Goal: Task Accomplishment & Management: Use online tool/utility

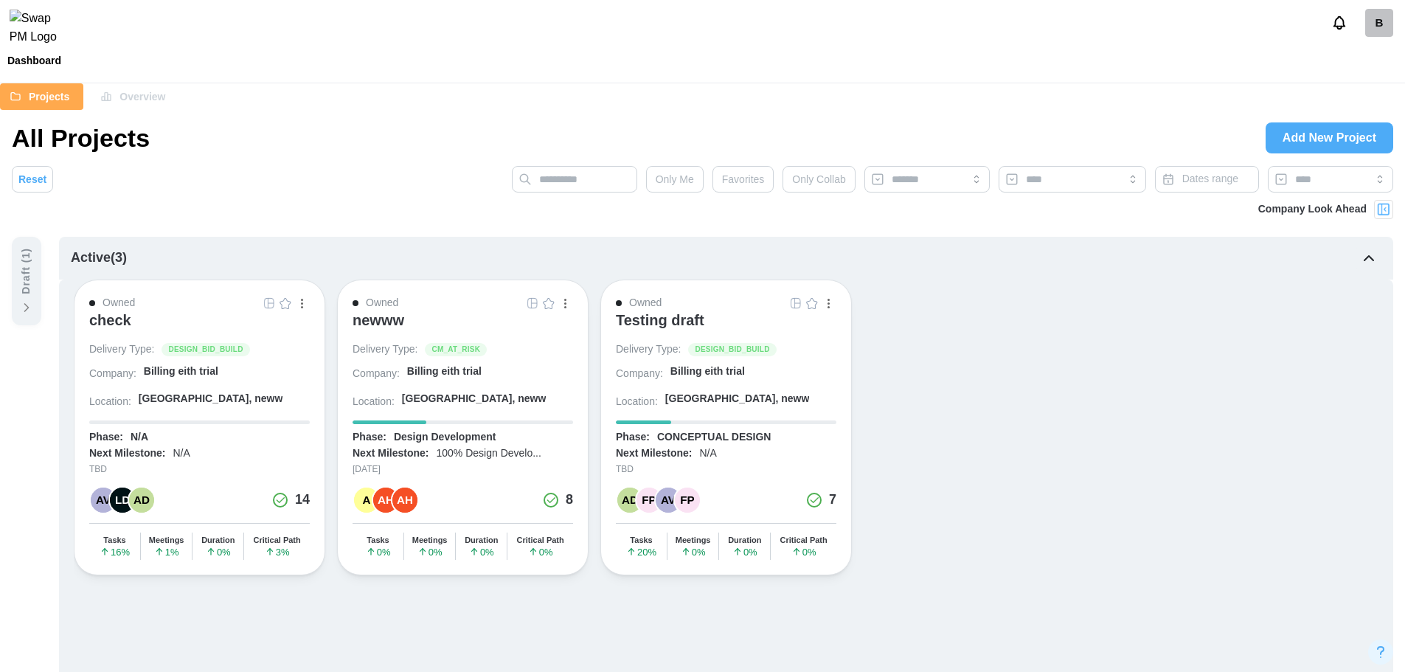
click at [133, 325] on div "check" at bounding box center [199, 326] width 221 height 31
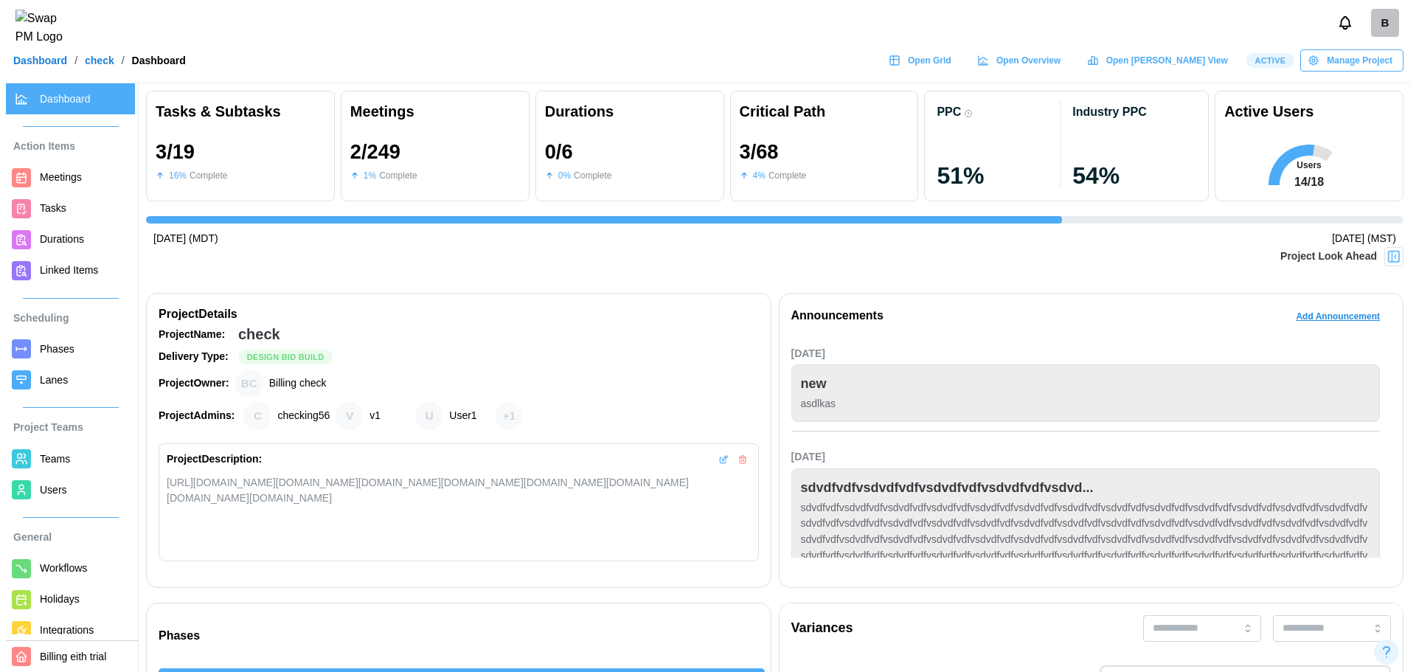
scroll to position [0, 3173]
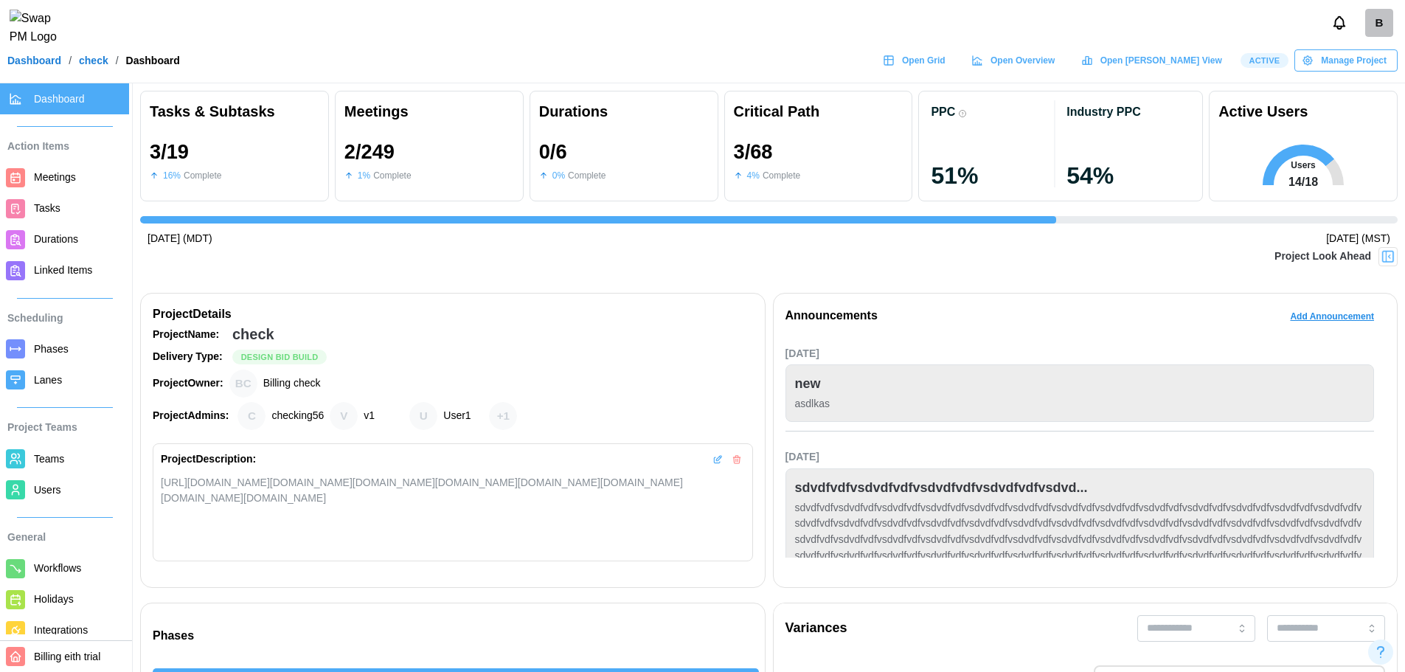
click at [1389, 29] on div "B" at bounding box center [1379, 23] width 28 height 28
click at [1371, 76] on link "My Profile" at bounding box center [1359, 63] width 81 height 31
click at [1368, 22] on div "B" at bounding box center [1379, 23] width 28 height 28
click at [1379, 86] on div "Sign Out" at bounding box center [1369, 92] width 46 height 12
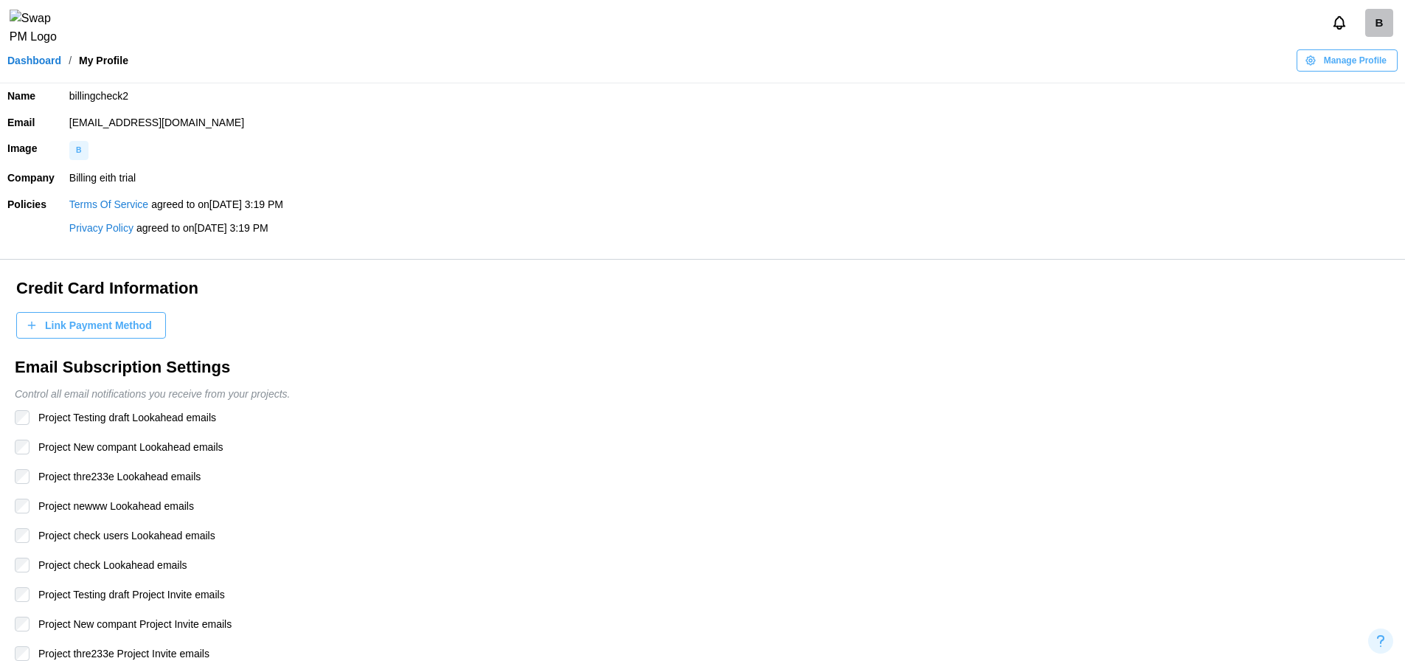
click at [1378, 18] on div "B" at bounding box center [1379, 23] width 28 height 28
click at [1366, 83] on button "Sign Out" at bounding box center [1359, 91] width 81 height 27
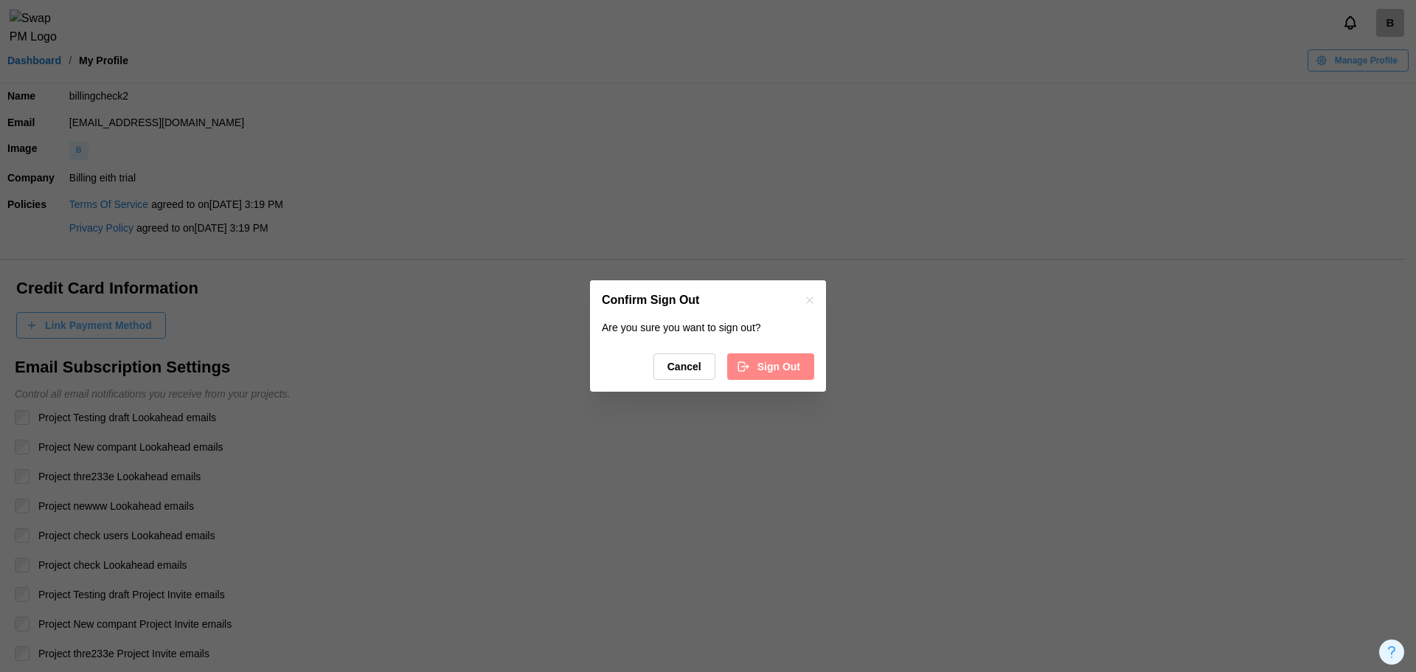
click at [786, 364] on span "Sign Out" at bounding box center [778, 366] width 43 height 25
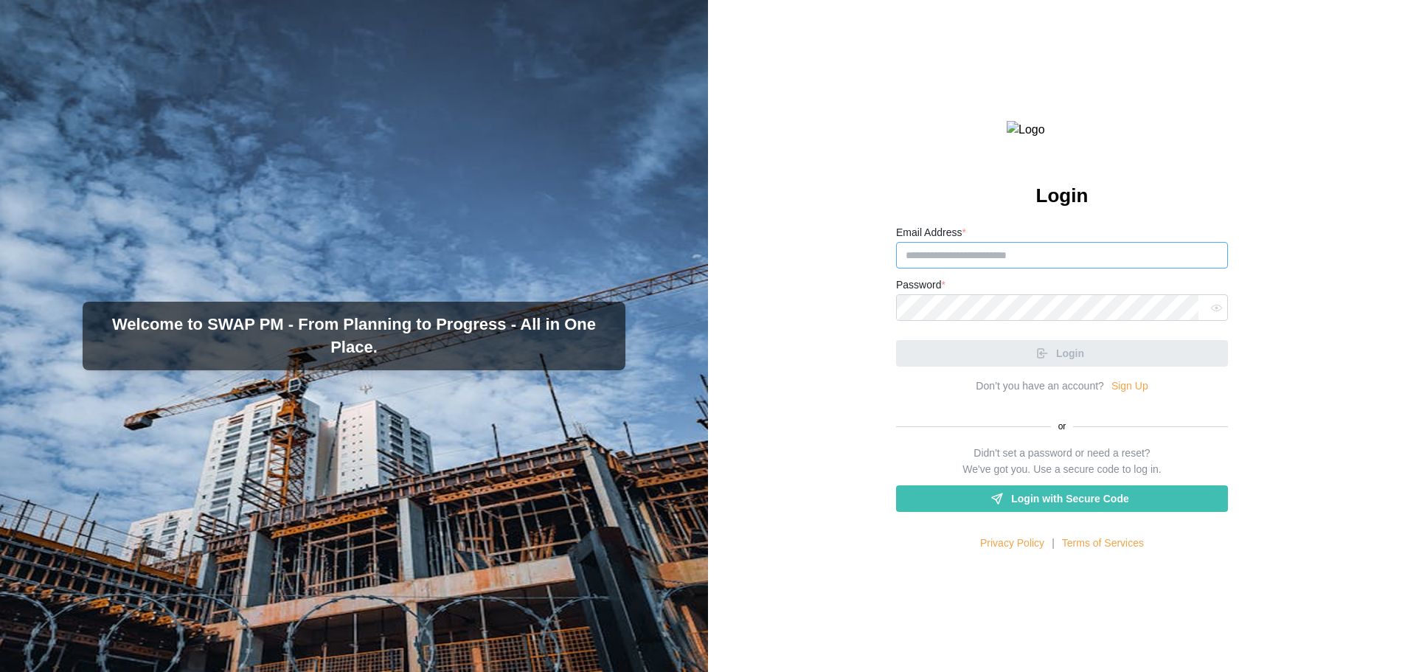
click at [1044, 268] on input "Email Address *" at bounding box center [1062, 255] width 332 height 27
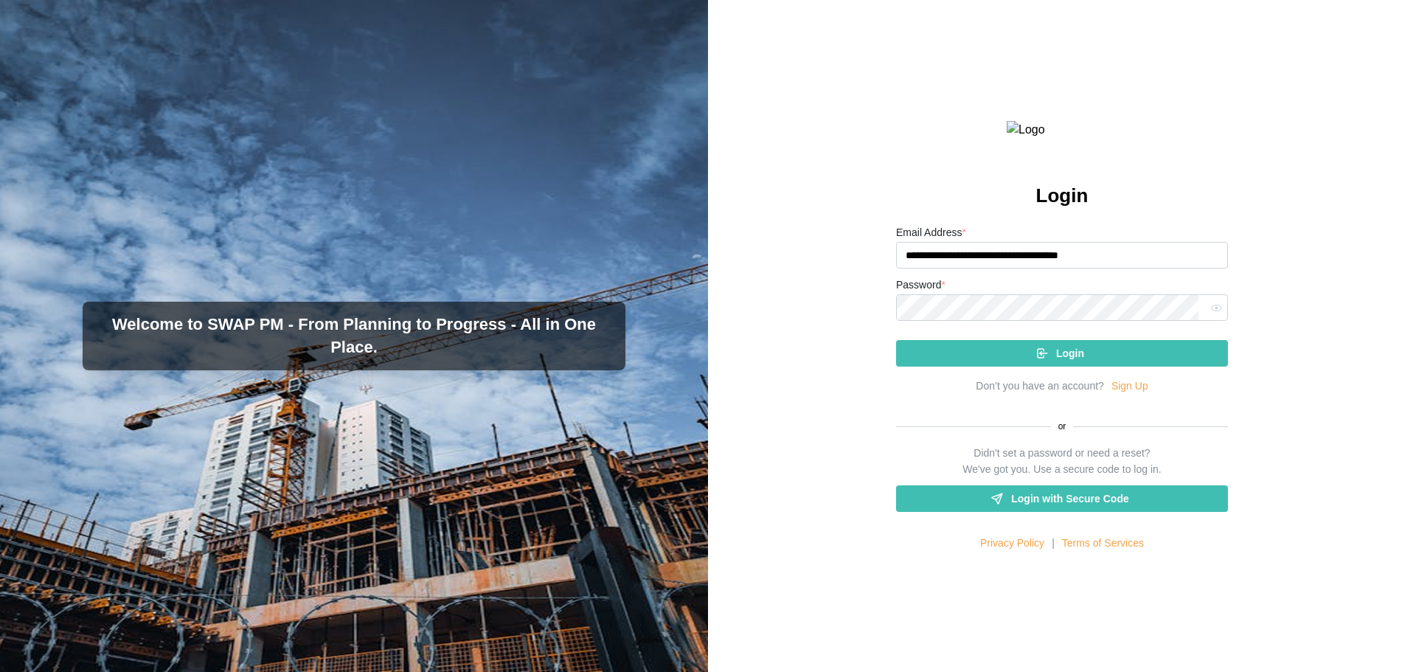
click at [1053, 268] on input "**********" at bounding box center [1062, 255] width 332 height 27
type input "**********"
click at [1105, 366] on div "Login" at bounding box center [1060, 353] width 308 height 25
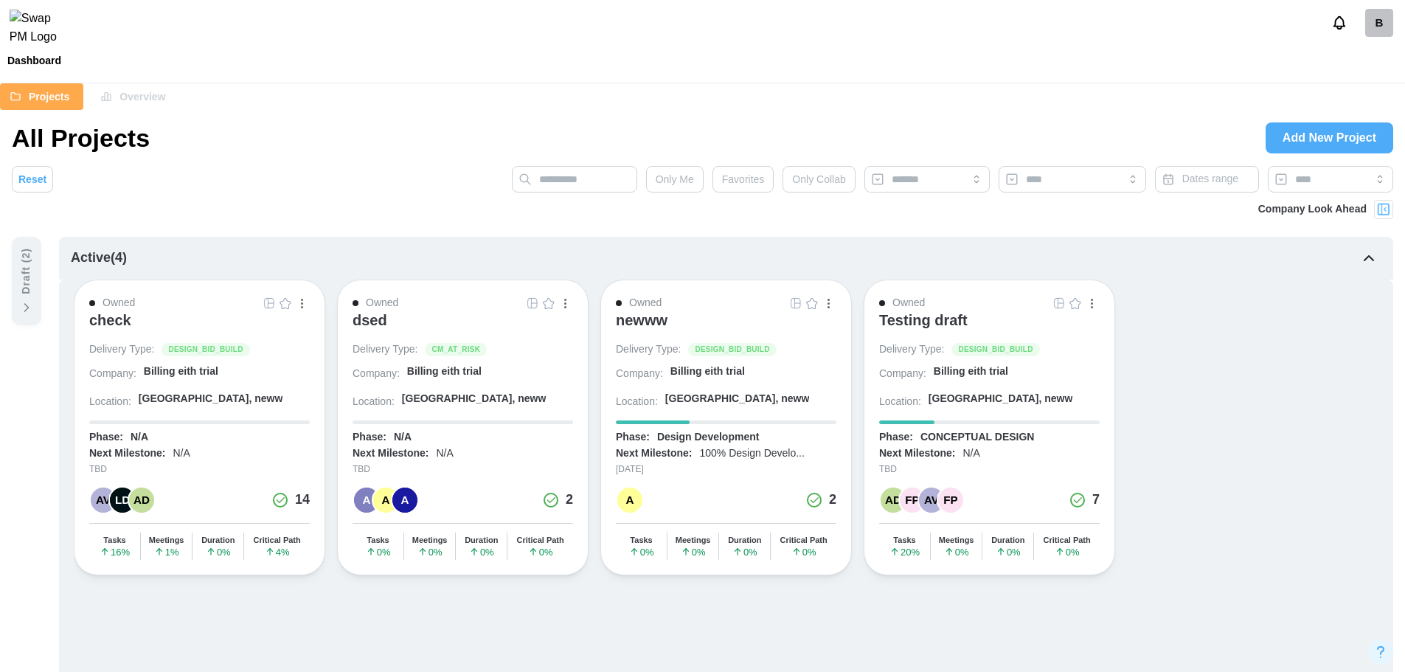
click at [119, 318] on div "check" at bounding box center [110, 320] width 42 height 18
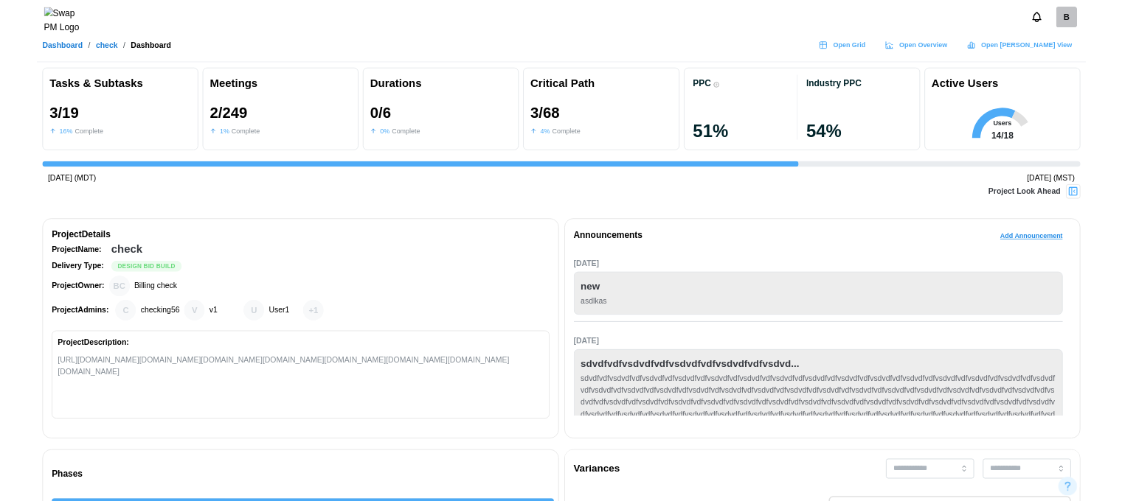
scroll to position [0, 3560]
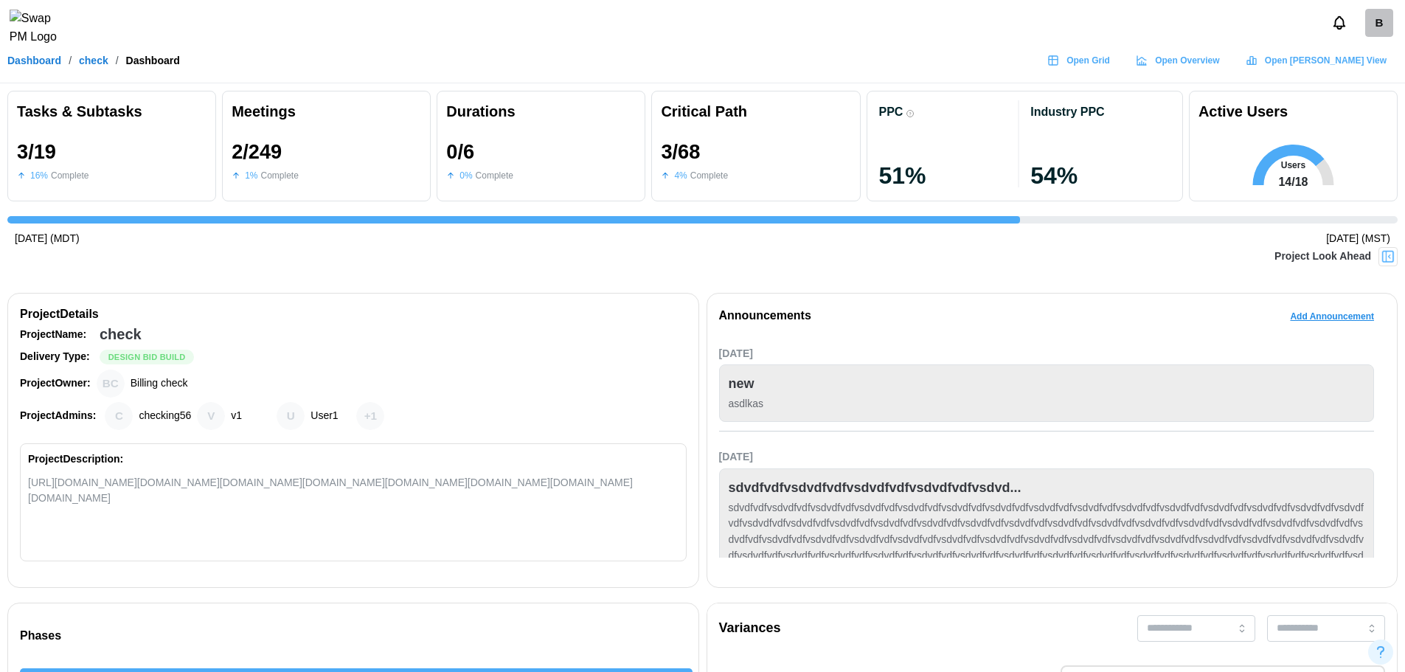
click at [1110, 71] on span "Open Grid" at bounding box center [1088, 60] width 44 height 21
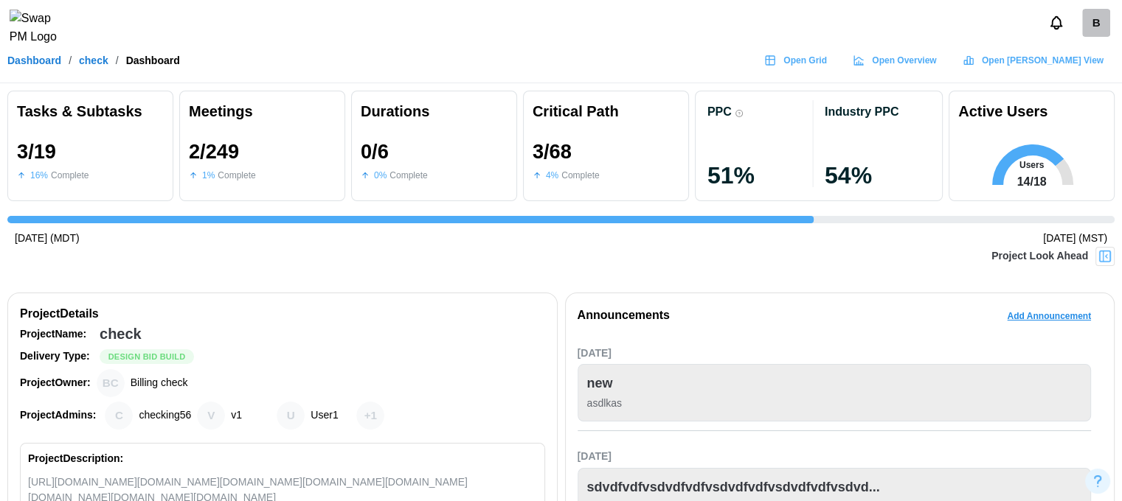
scroll to position [0, 3477]
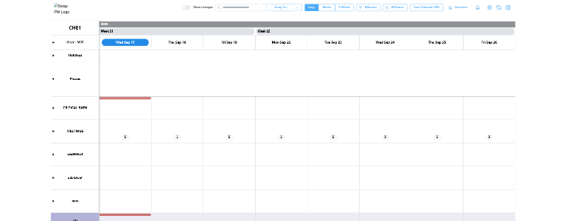
scroll to position [0, 16173]
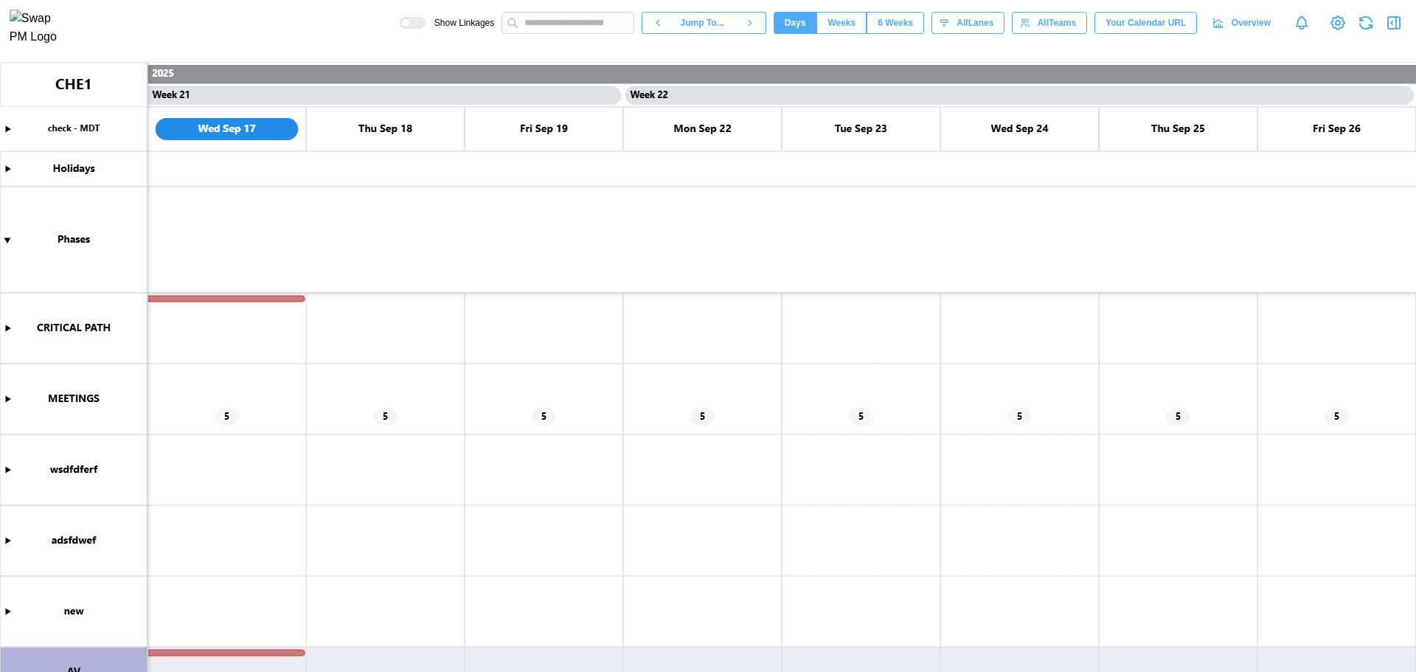
click at [8, 328] on canvas at bounding box center [708, 367] width 1416 height 609
click at [4, 330] on canvas at bounding box center [708, 367] width 1416 height 609
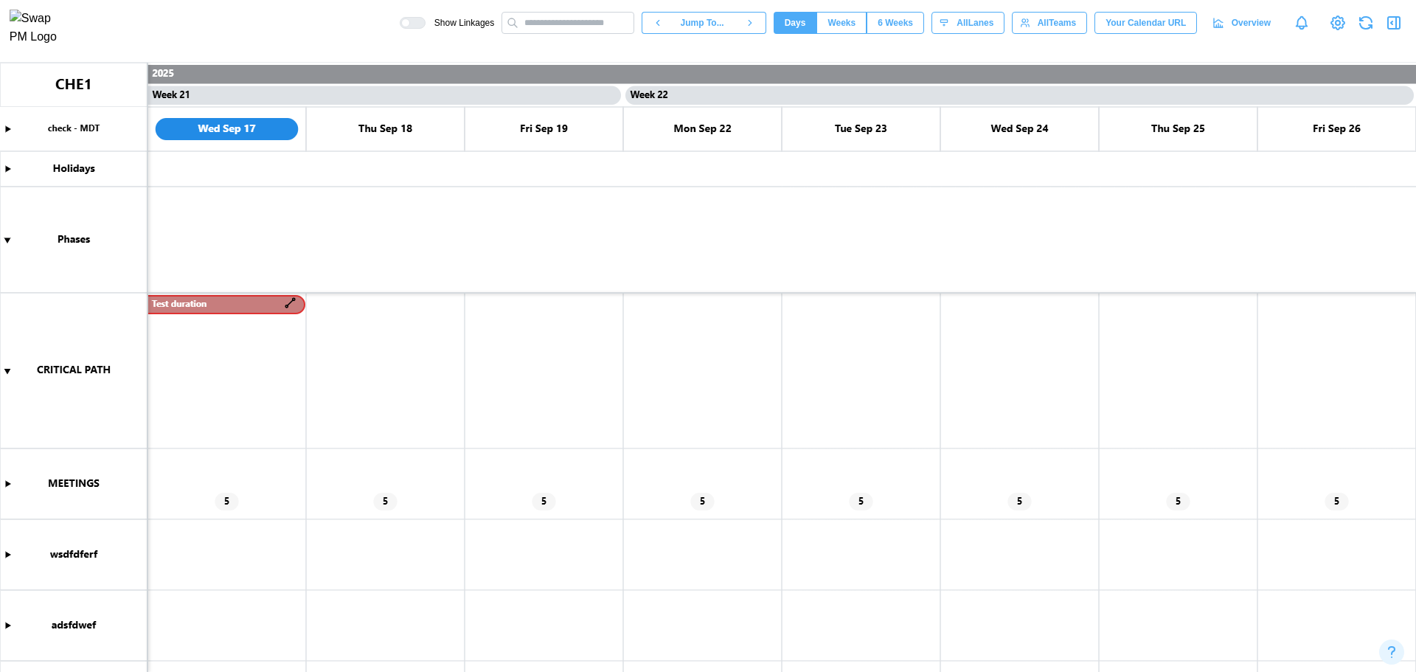
click at [201, 305] on canvas at bounding box center [708, 367] width 1416 height 609
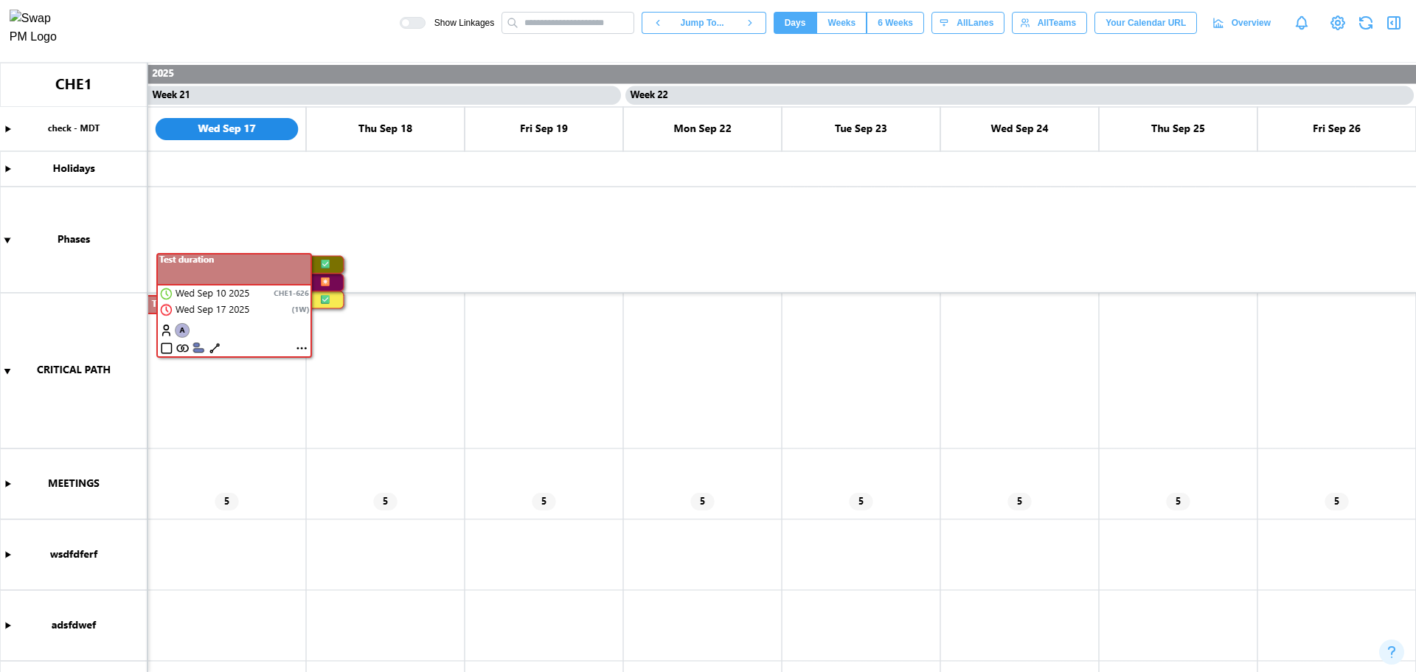
click at [302, 348] on canvas at bounding box center [708, 367] width 1416 height 609
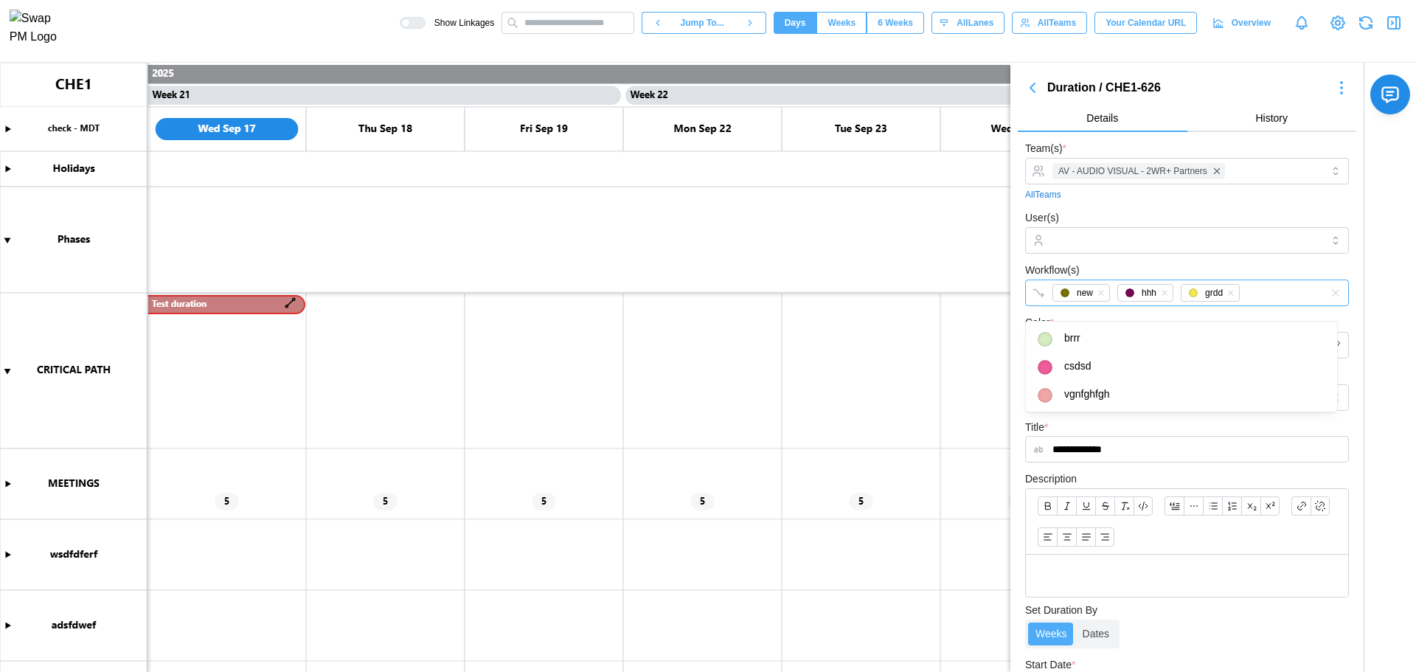
click at [1250, 292] on div "new hhh grdd" at bounding box center [1172, 292] width 246 height 25
type input "*"
click at [1120, 310] on form "**********" at bounding box center [1187, 537] width 324 height 796
click at [1256, 284] on div "new hhh grdd *******" at bounding box center [1172, 292] width 246 height 25
type input "**********"
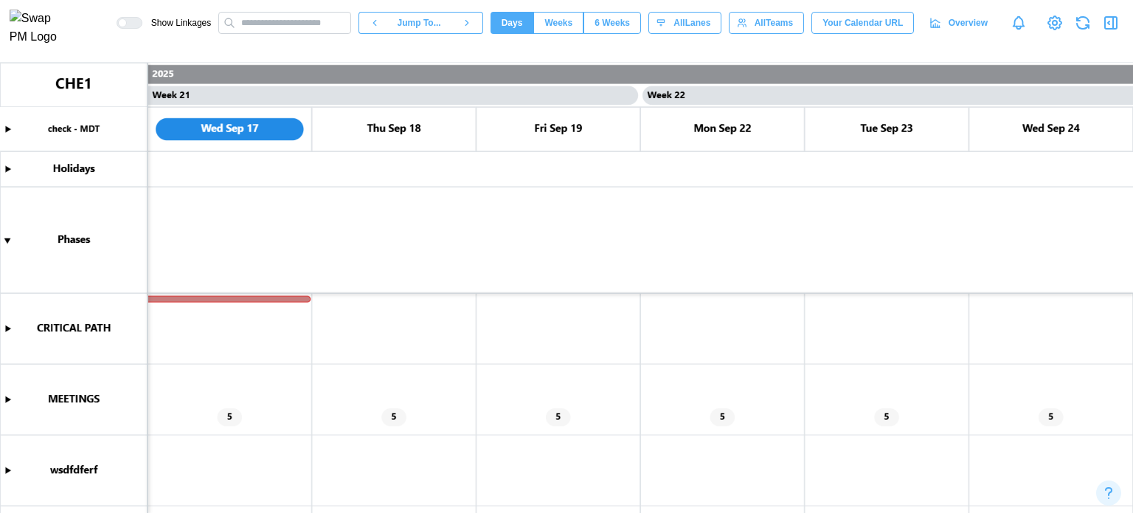
click at [13, 399] on canvas at bounding box center [566, 288] width 1133 height 450
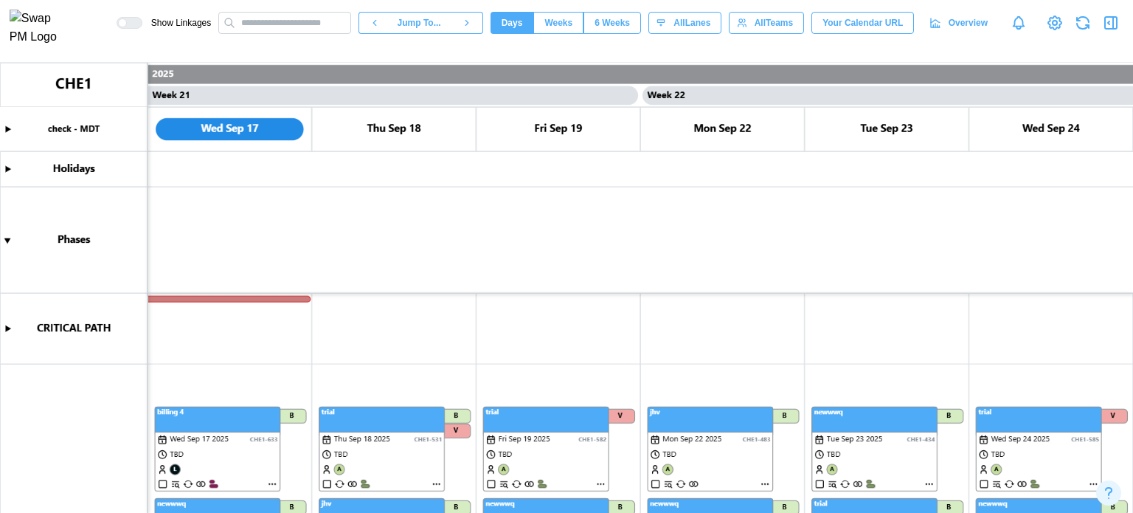
scroll to position [147, 0]
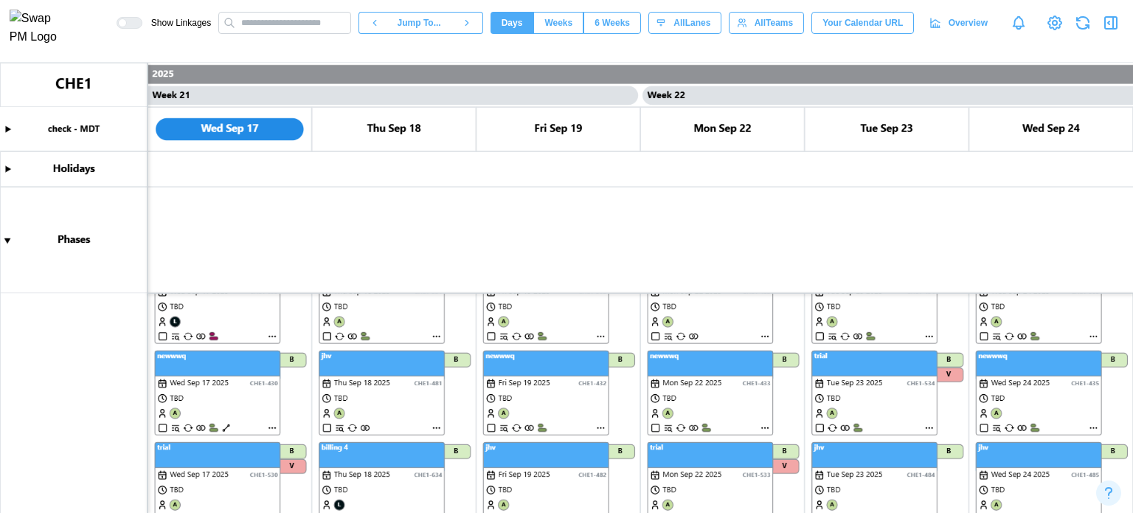
click at [381, 325] on canvas at bounding box center [566, 288] width 1133 height 450
drag, startPoint x: 513, startPoint y: 320, endPoint x: 521, endPoint y: 315, distance: 9.6
click at [512, 320] on canvas at bounding box center [566, 288] width 1133 height 450
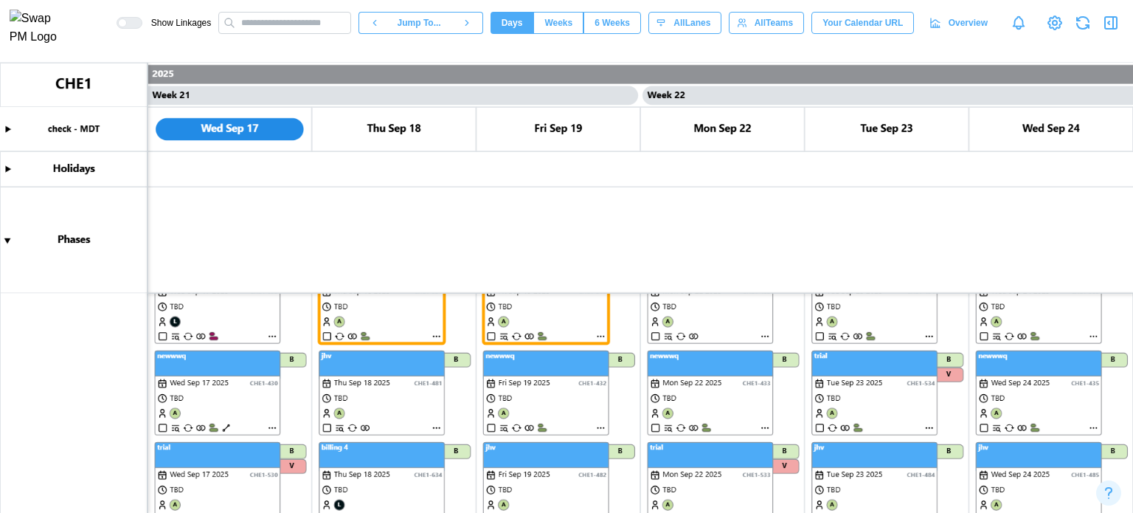
click at [1106, 24] on icon "button" at bounding box center [1111, 23] width 18 height 18
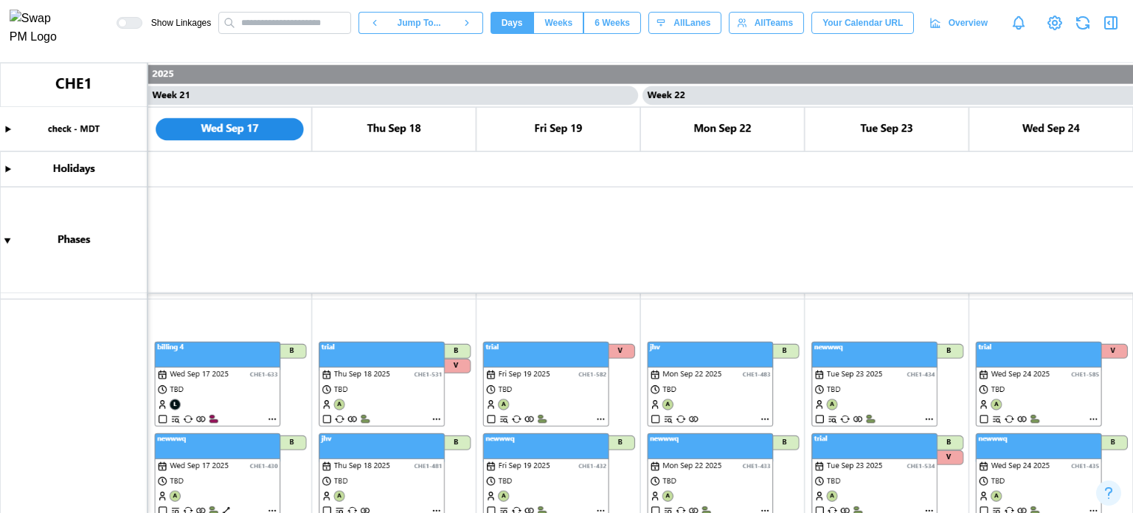
scroll to position [74, 0]
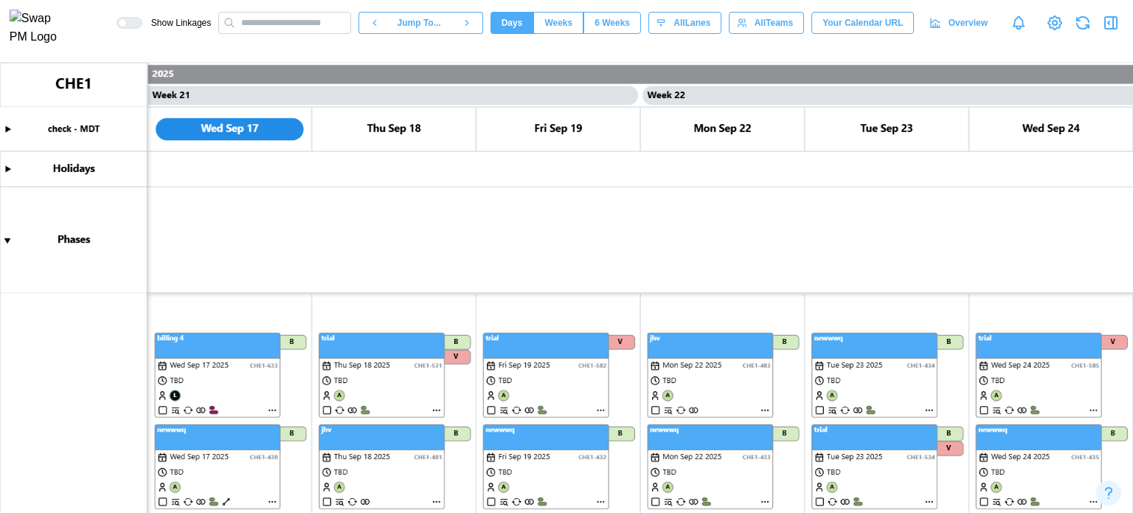
click at [1111, 29] on icon "button" at bounding box center [1111, 23] width 18 height 18
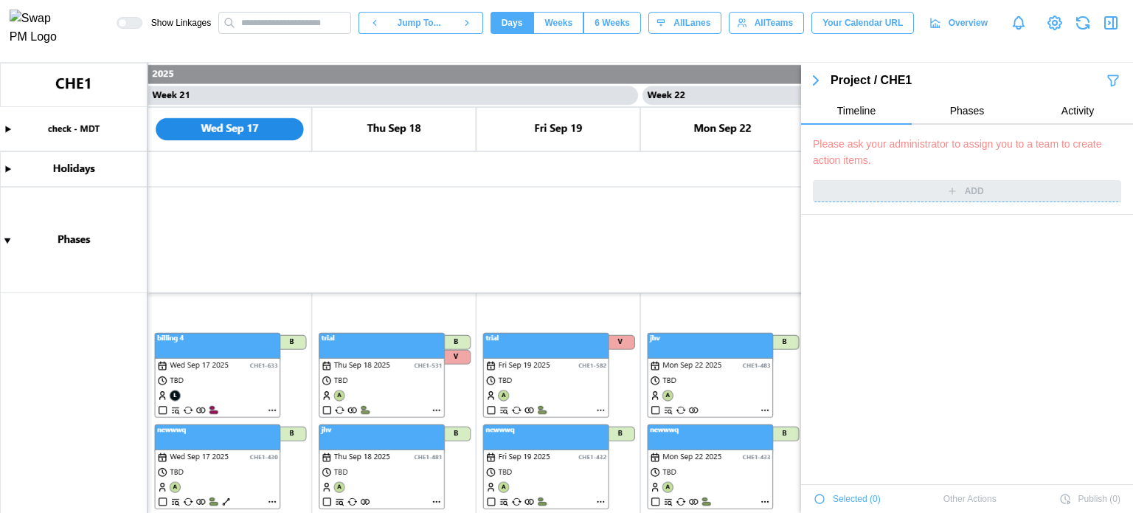
scroll to position [5266, 0]
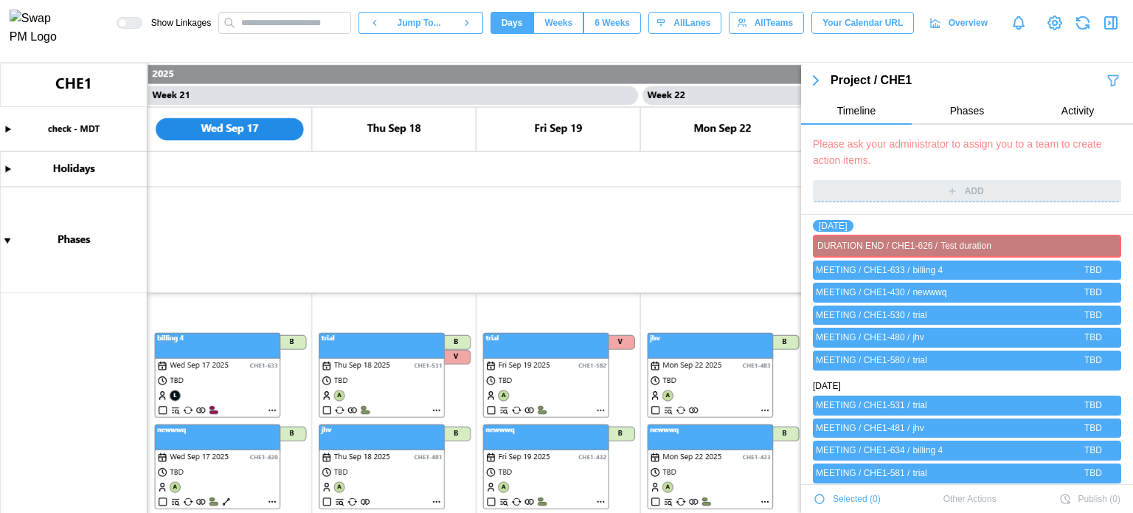
click at [361, 381] on canvas at bounding box center [566, 288] width 1133 height 450
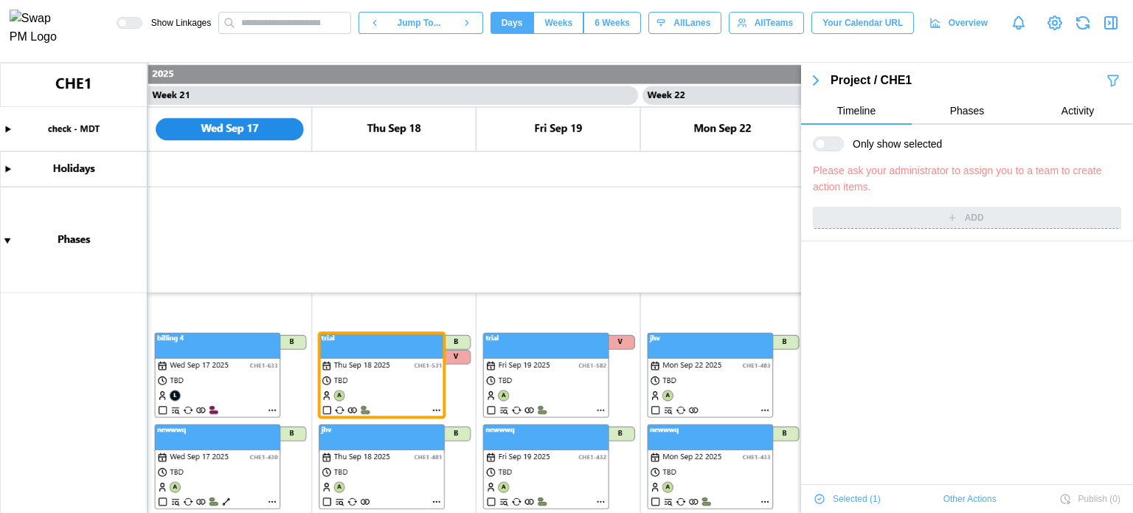
click at [519, 392] on canvas at bounding box center [566, 288] width 1133 height 450
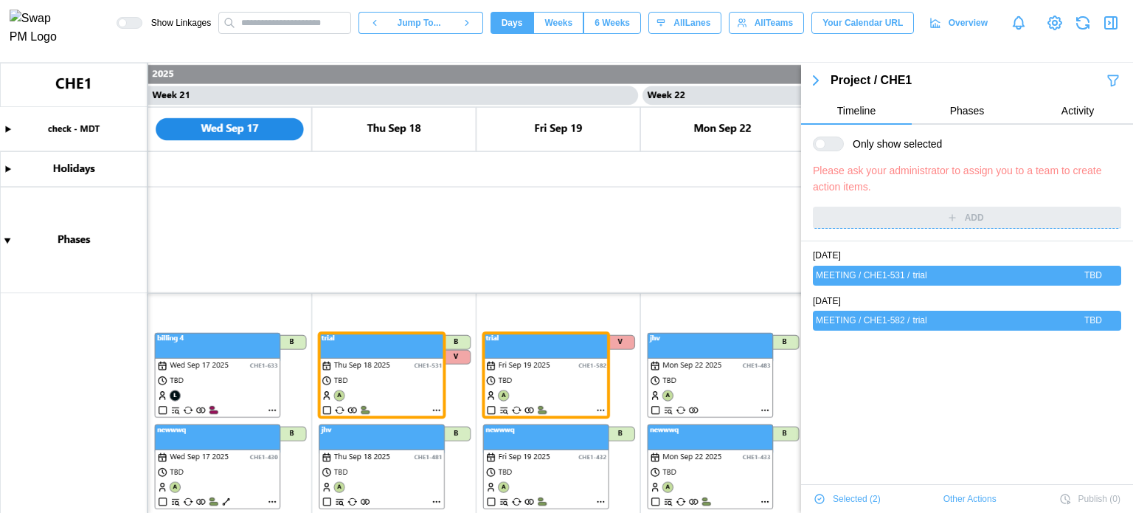
click at [946, 499] on span "Other Actions" at bounding box center [969, 498] width 53 height 21
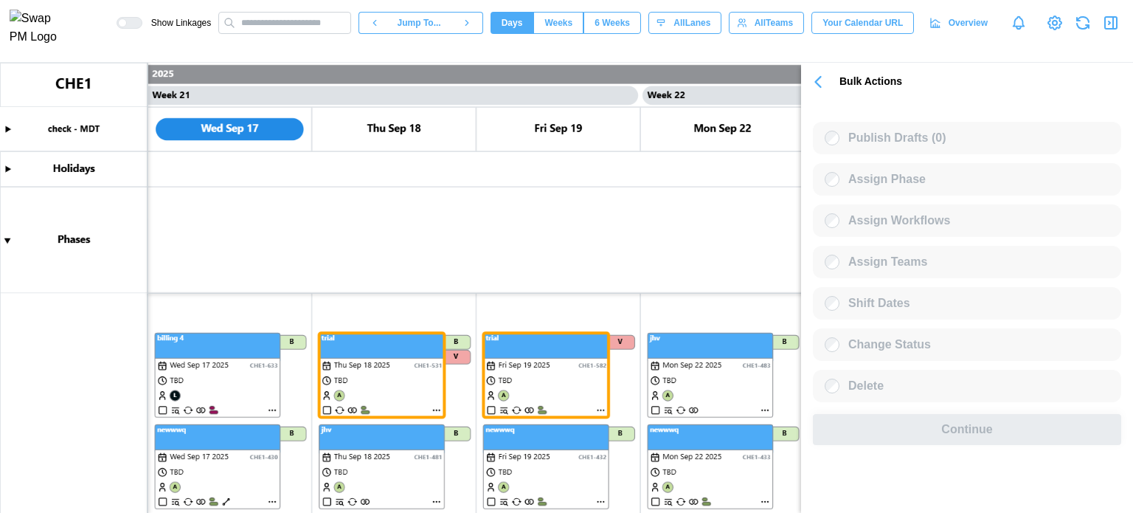
click at [814, 85] on icon "button" at bounding box center [818, 82] width 21 height 21
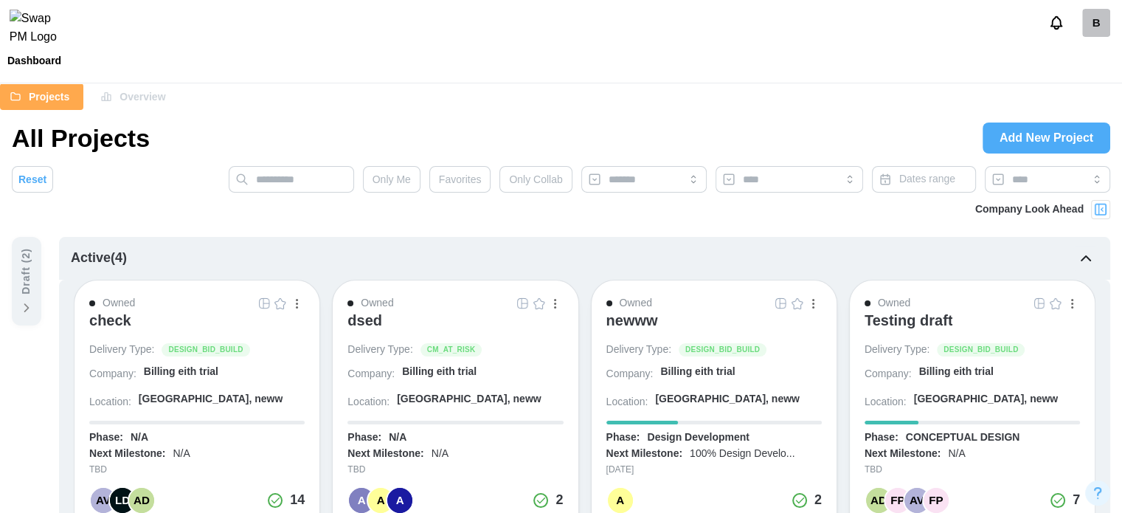
click at [1101, 27] on div "B" at bounding box center [1096, 23] width 28 height 28
click at [1089, 58] on div "My Profile" at bounding box center [1086, 63] width 46 height 16
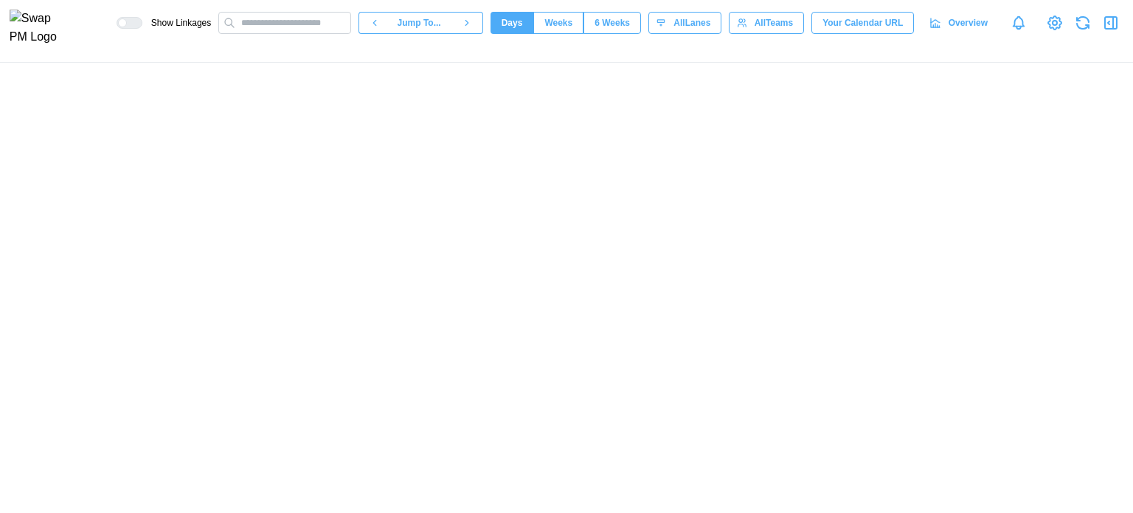
scroll to position [0, 16750]
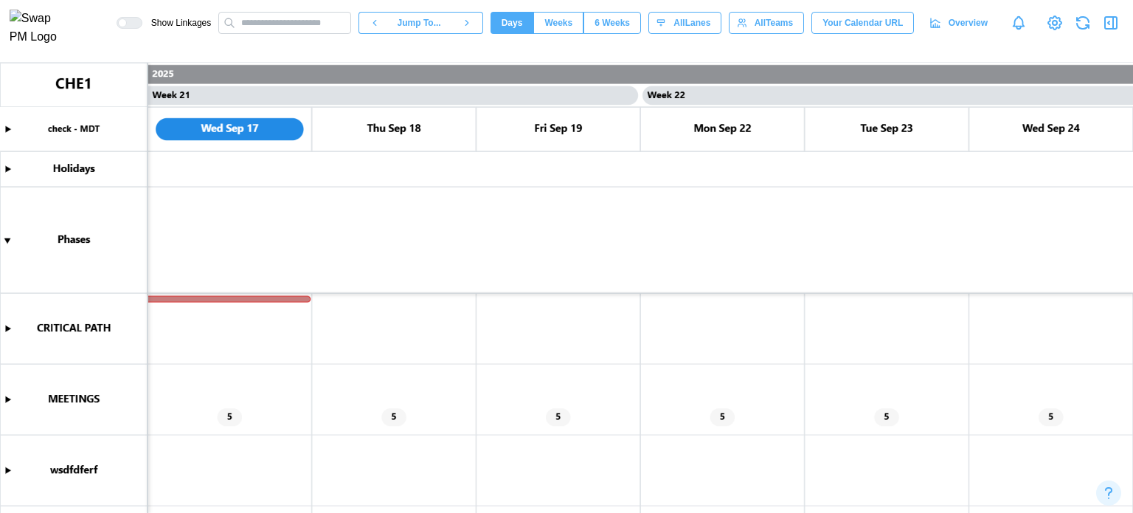
click at [5, 402] on canvas at bounding box center [566, 288] width 1133 height 450
click at [223, 430] on canvas at bounding box center [566, 288] width 1133 height 450
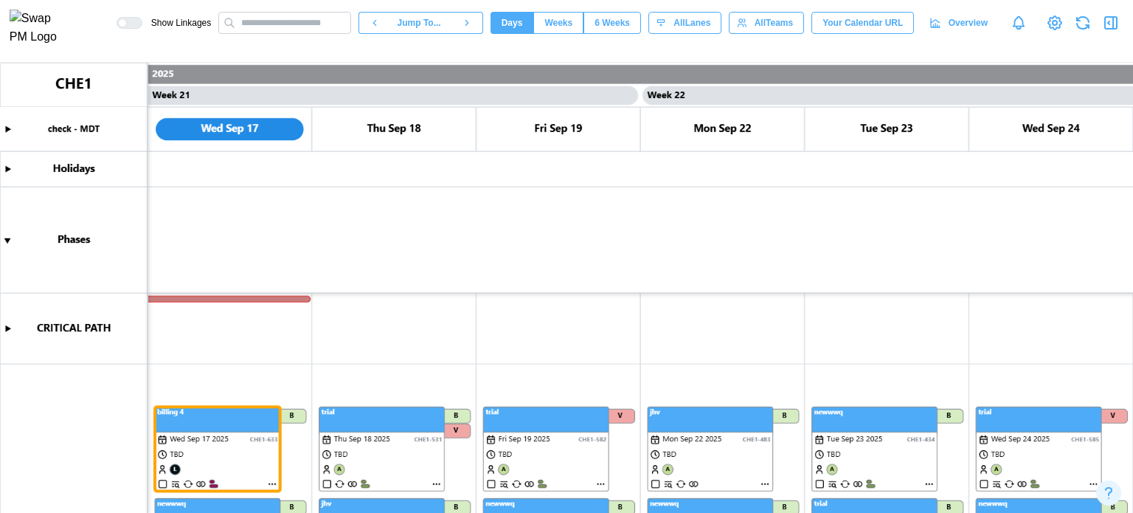
click at [340, 429] on canvas at bounding box center [566, 288] width 1133 height 450
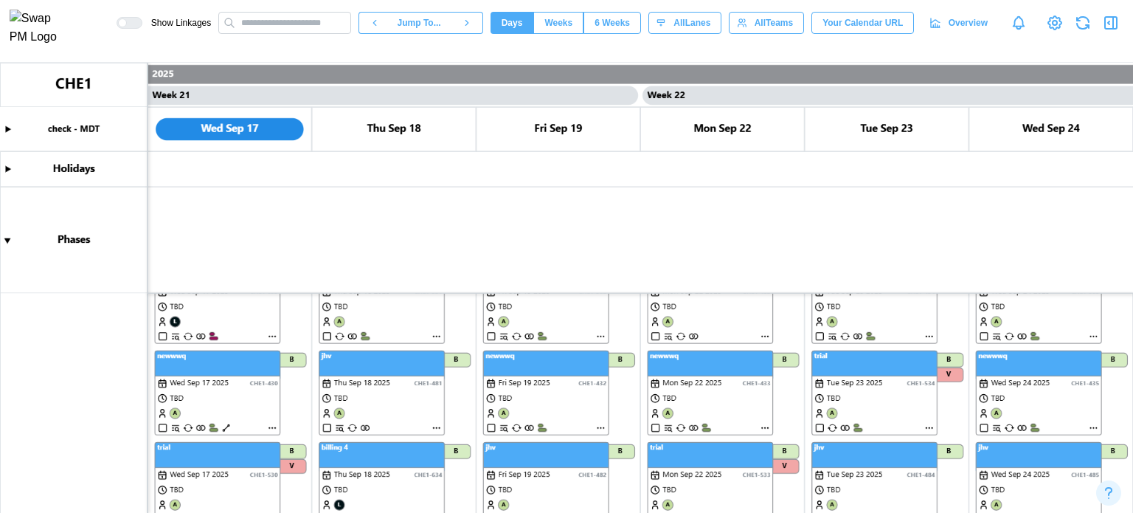
scroll to position [0, 0]
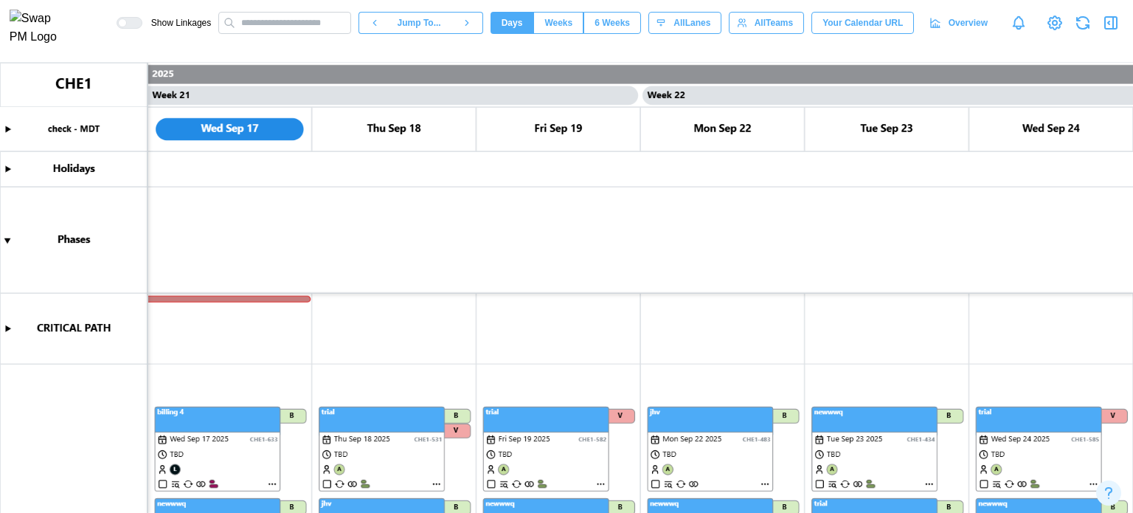
click at [204, 436] on canvas at bounding box center [566, 288] width 1133 height 450
click at [335, 427] on canvas at bounding box center [566, 288] width 1133 height 450
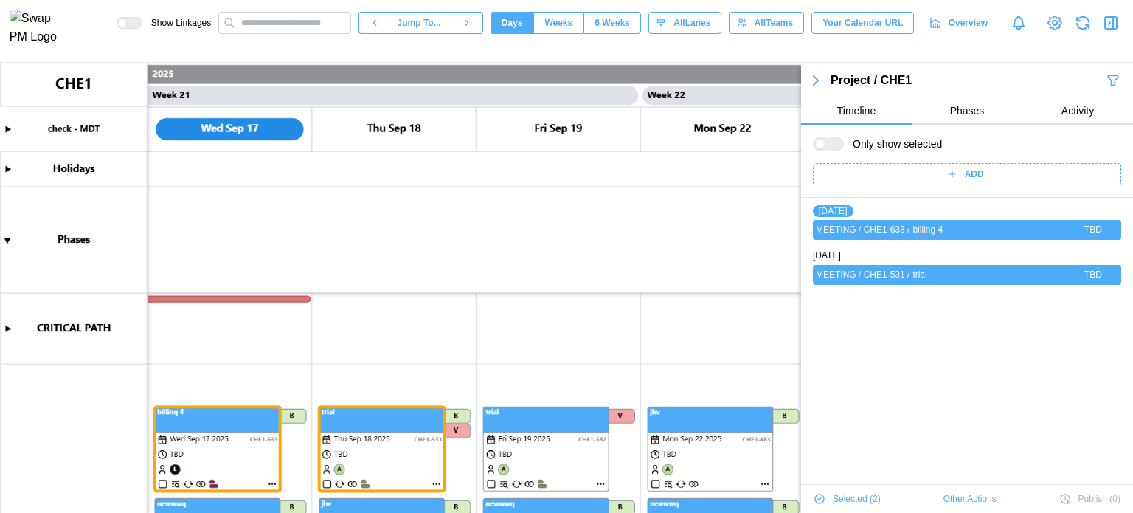
click at [947, 499] on span "Other Actions" at bounding box center [969, 498] width 53 height 21
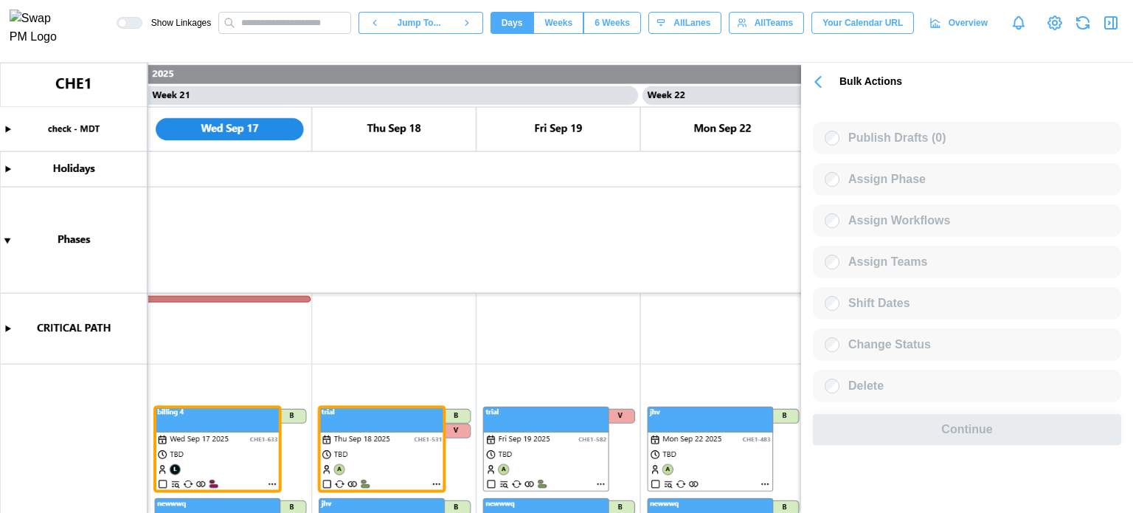
click at [518, 344] on canvas at bounding box center [566, 288] width 1133 height 450
click at [200, 442] on canvas at bounding box center [566, 288] width 1133 height 450
click at [201, 443] on canvas at bounding box center [566, 288] width 1133 height 450
click at [427, 443] on canvas at bounding box center [566, 288] width 1133 height 450
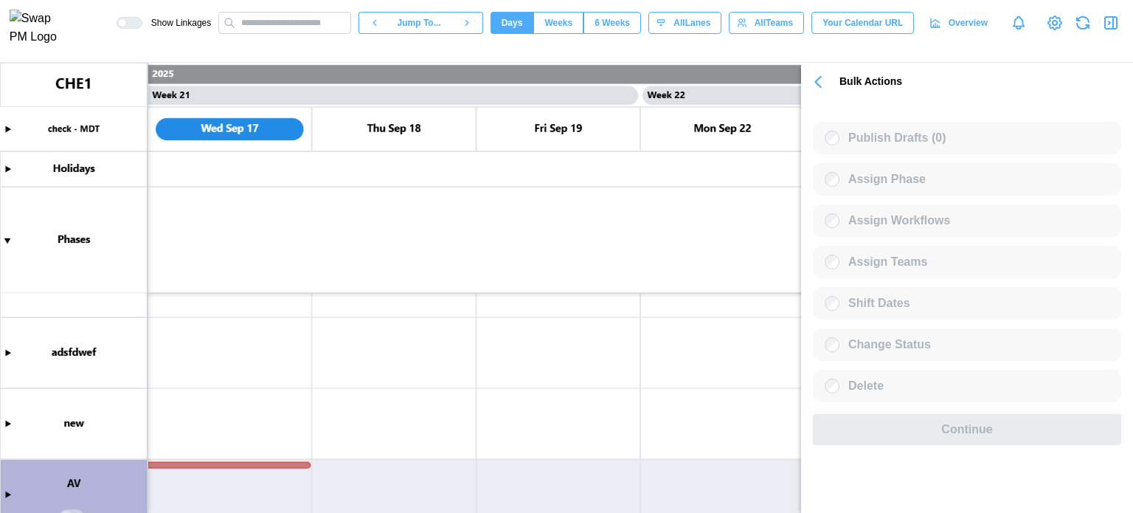
scroll to position [903, 0]
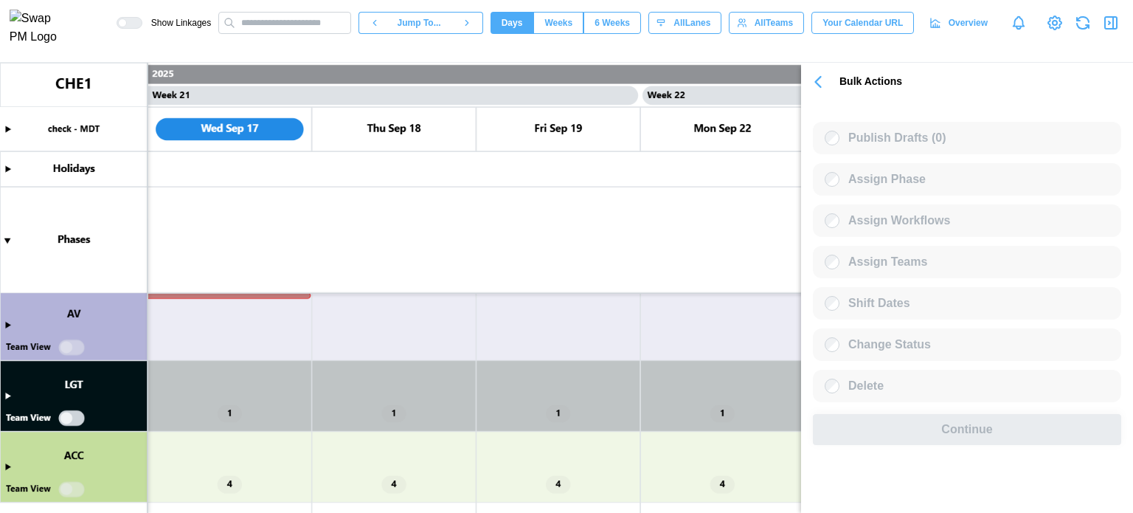
click at [10, 399] on canvas at bounding box center [566, 288] width 1133 height 450
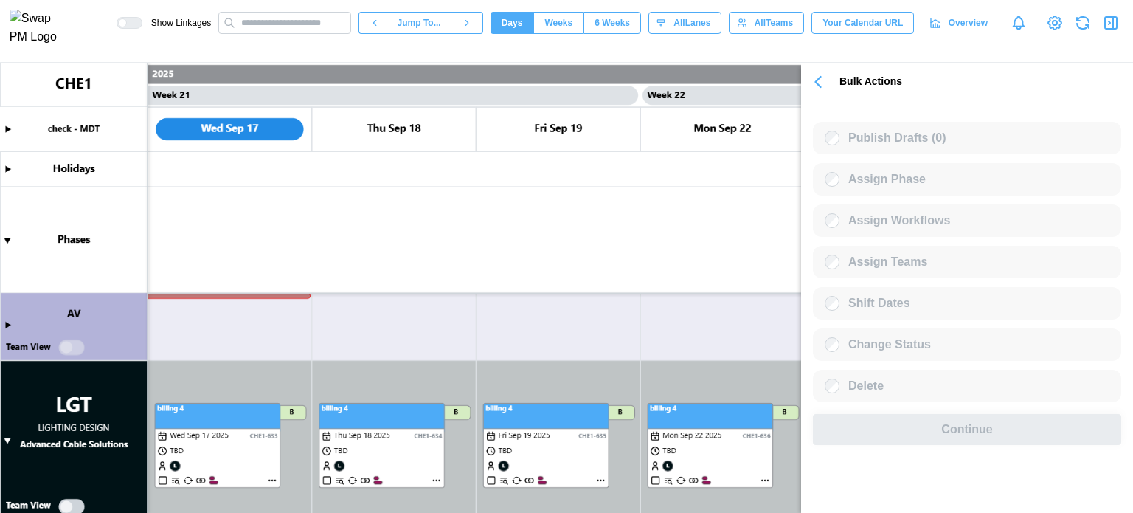
scroll to position [991, 0]
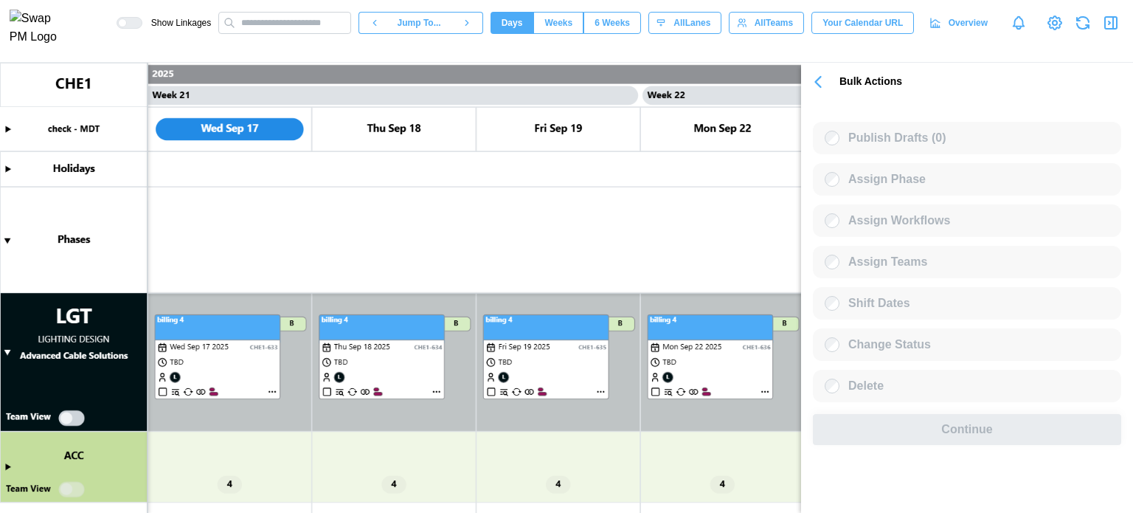
click at [70, 422] on canvas at bounding box center [566, 288] width 1133 height 450
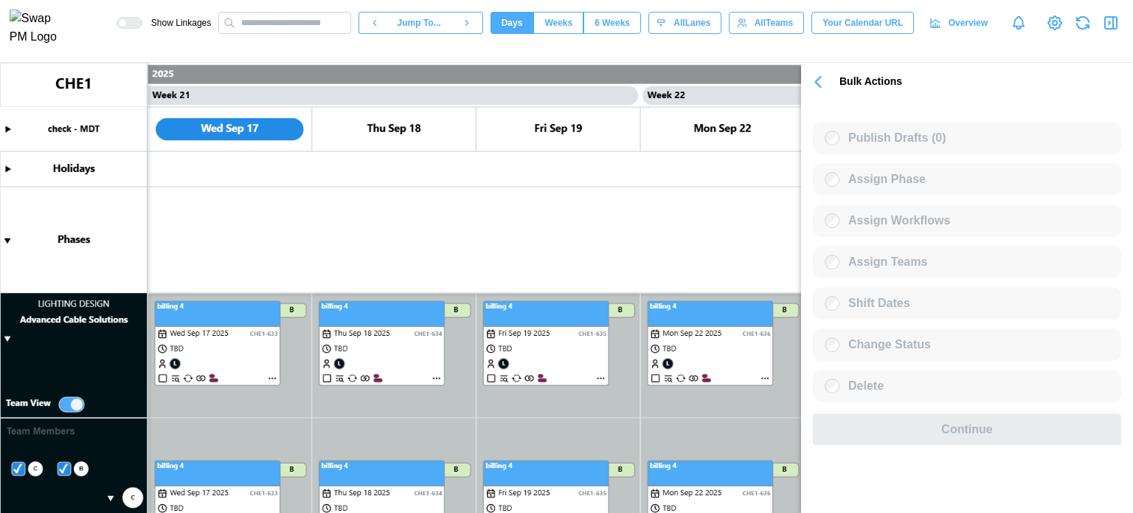
scroll to position [1079, 0]
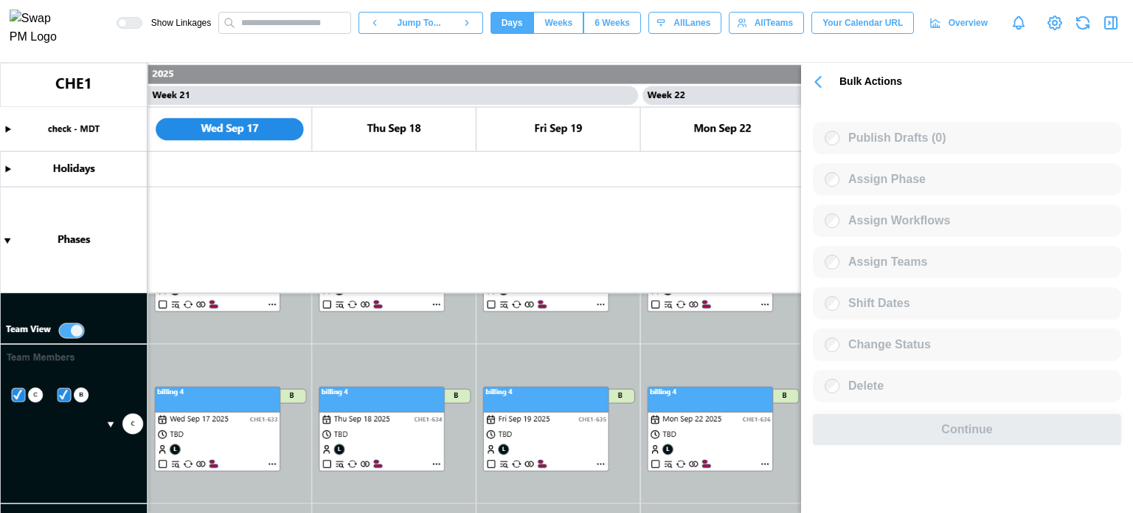
click at [58, 326] on canvas at bounding box center [566, 288] width 1133 height 450
click at [76, 330] on canvas at bounding box center [566, 288] width 1133 height 450
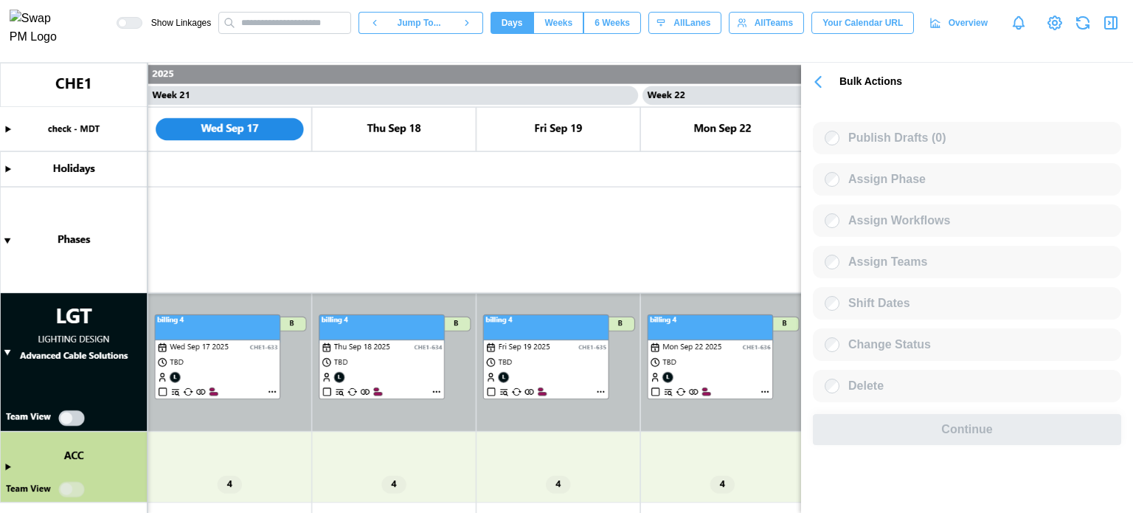
click at [74, 418] on canvas at bounding box center [566, 288] width 1133 height 450
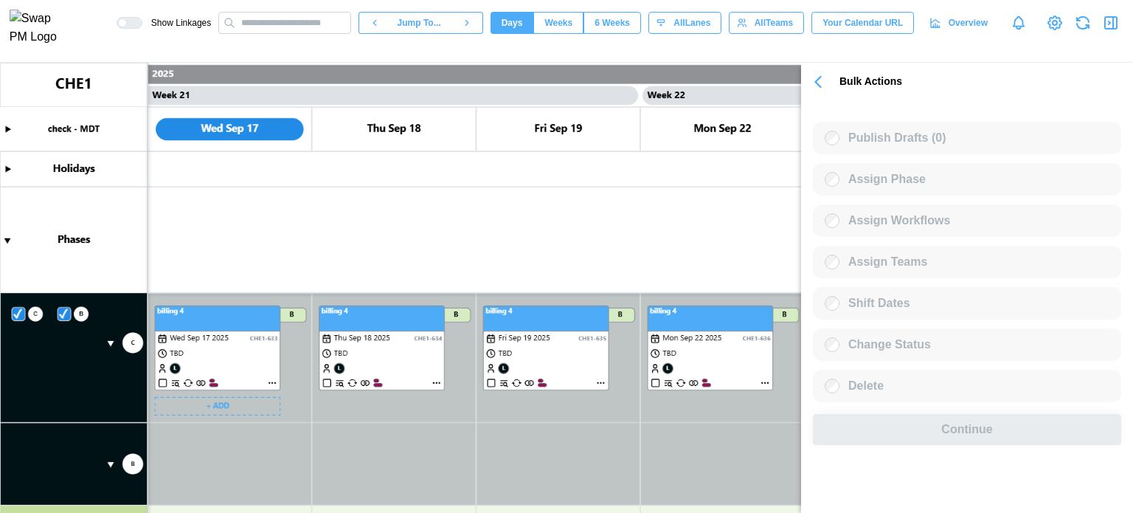
scroll to position [1086, 0]
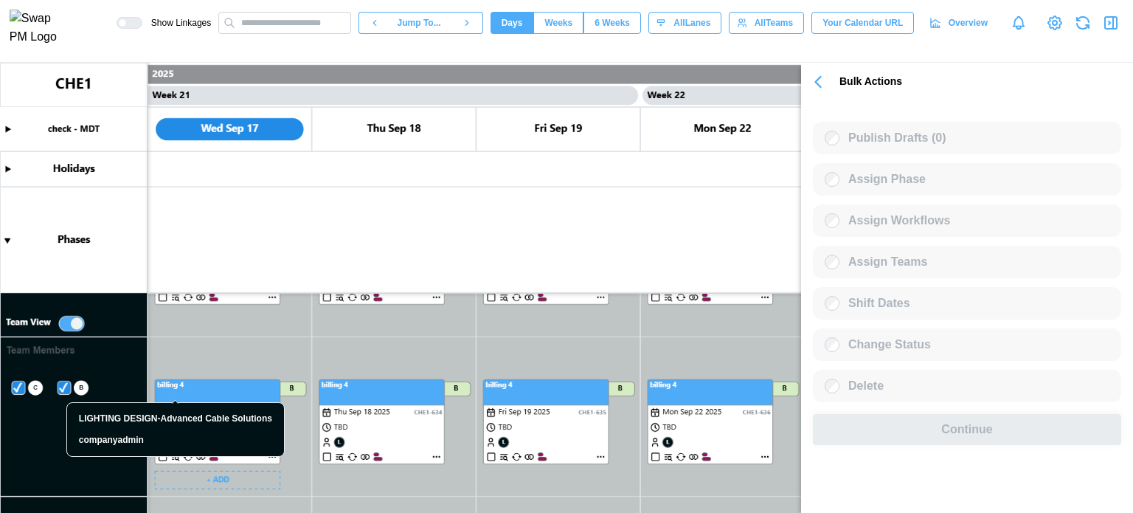
click at [239, 383] on canvas at bounding box center [566, 288] width 1133 height 450
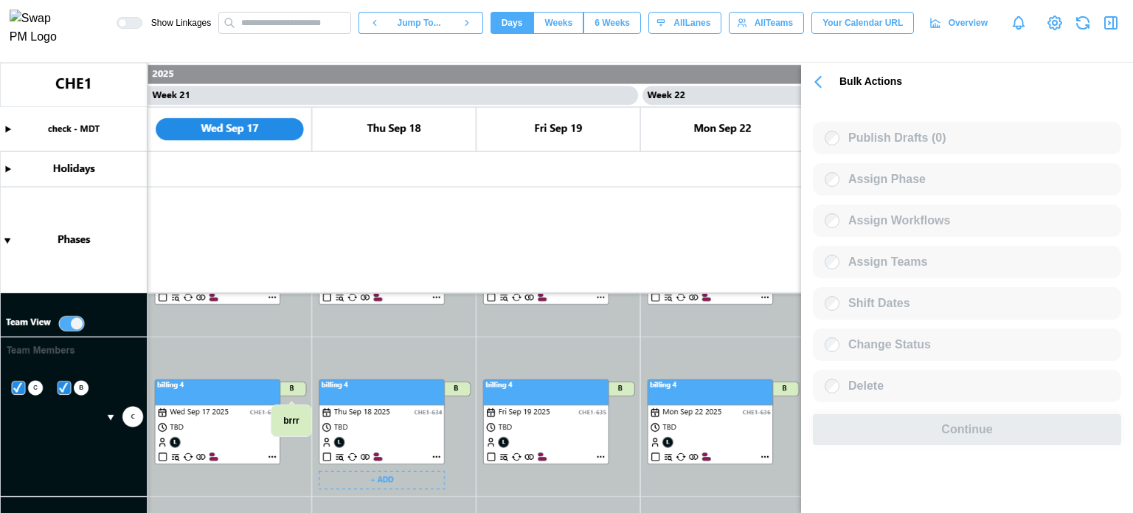
click at [366, 392] on canvas at bounding box center [566, 288] width 1133 height 450
click at [232, 399] on canvas at bounding box center [566, 288] width 1133 height 450
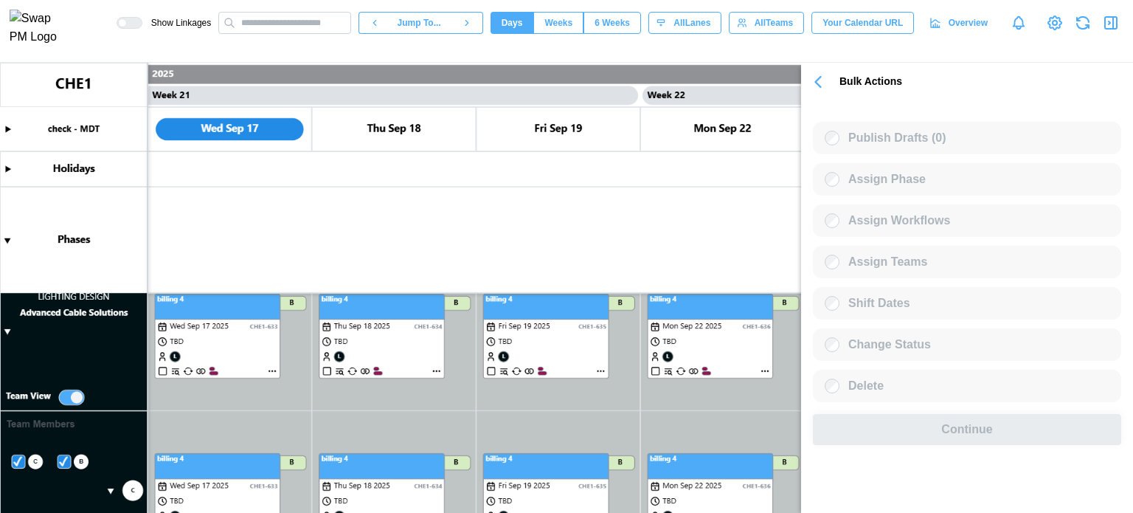
scroll to position [938, 0]
click at [232, 383] on canvas at bounding box center [566, 288] width 1133 height 450
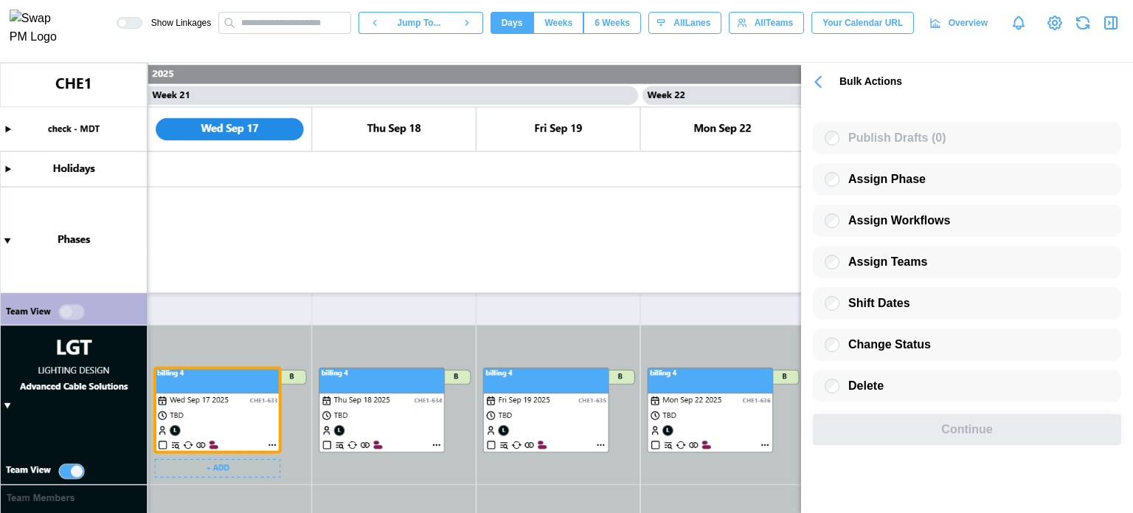
click at [369, 378] on canvas at bounding box center [566, 288] width 1133 height 450
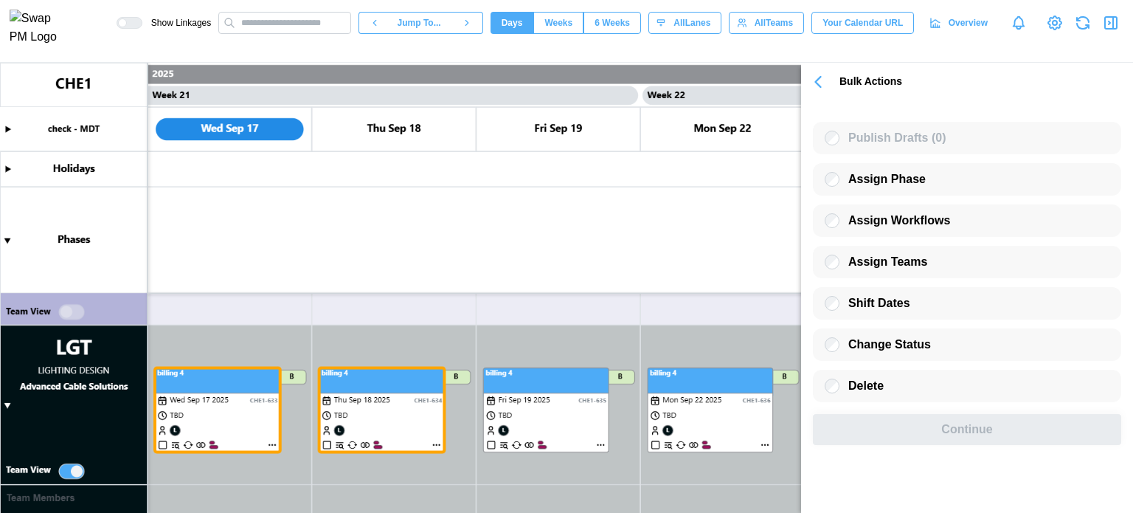
click at [826, 93] on span "button" at bounding box center [818, 81] width 21 height 25
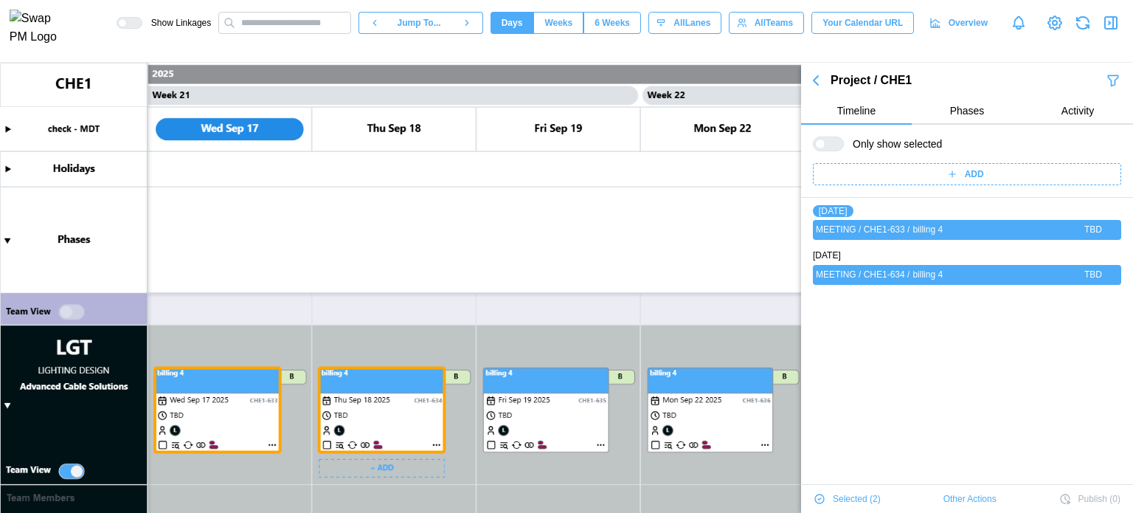
click at [957, 498] on span "Other Actions" at bounding box center [969, 498] width 53 height 21
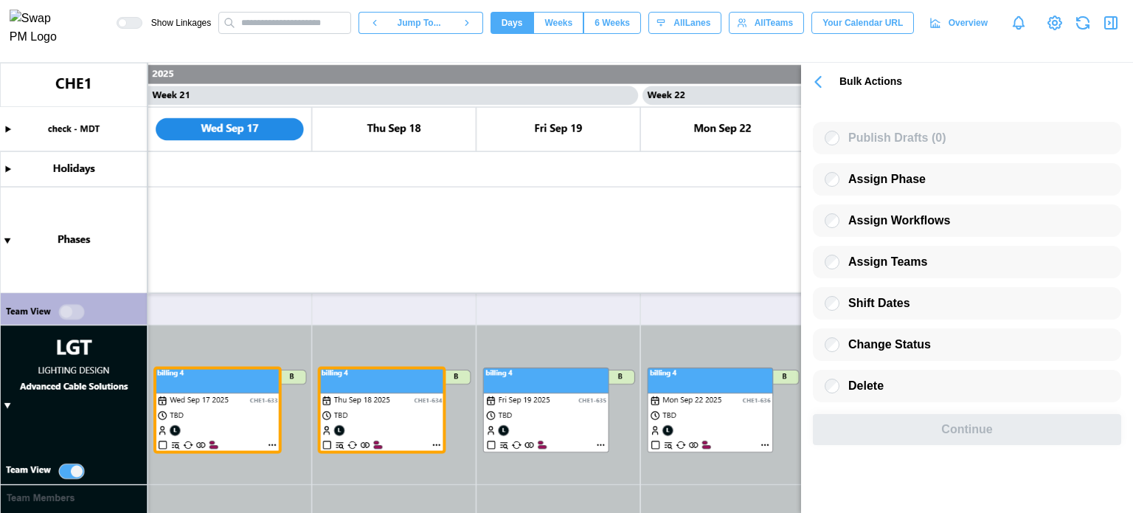
click at [808, 83] on icon "button" at bounding box center [818, 82] width 21 height 21
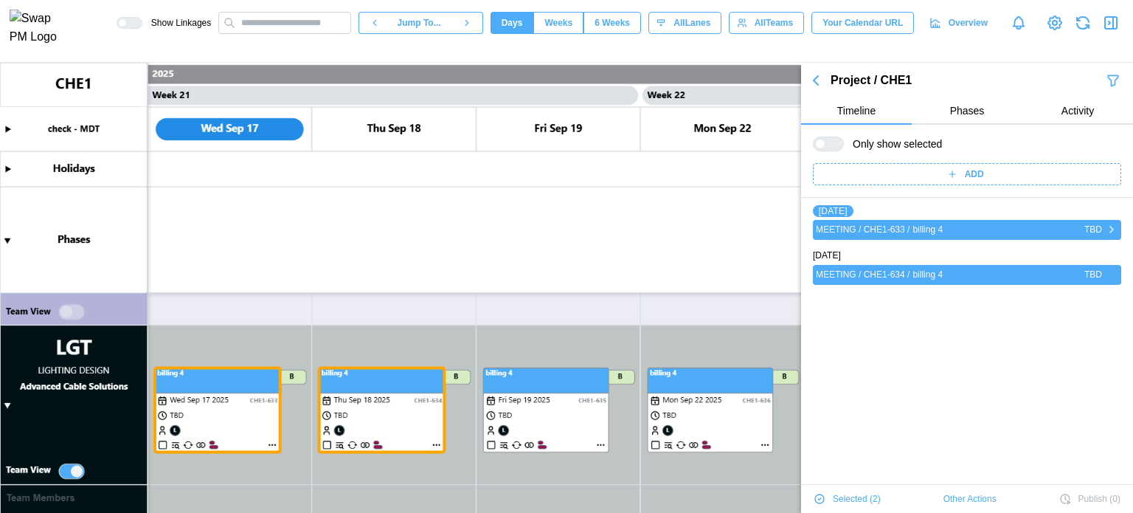
click at [1105, 230] on icon "button" at bounding box center [1111, 230] width 12 height 18
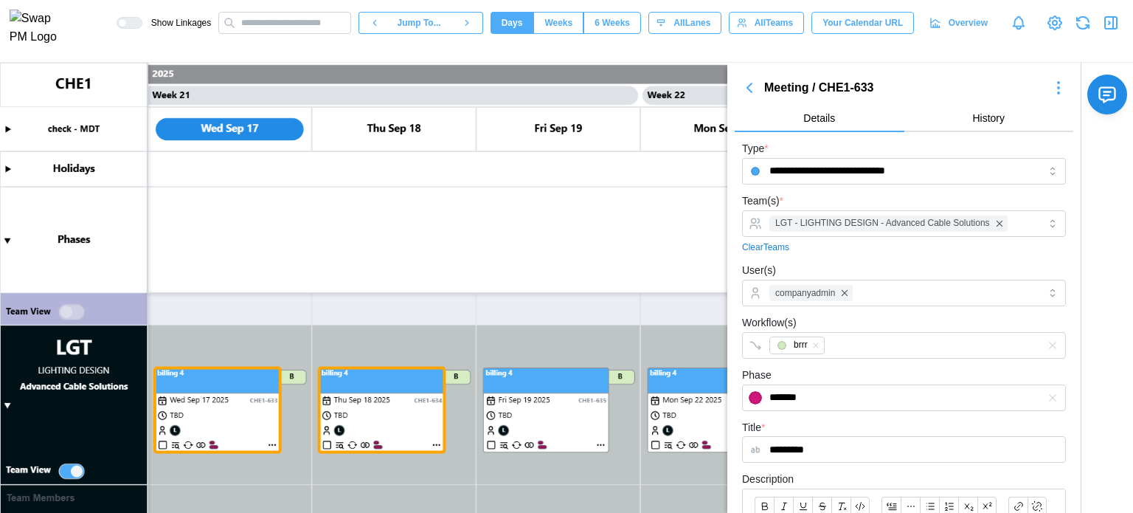
click at [746, 94] on icon "button" at bounding box center [749, 88] width 18 height 18
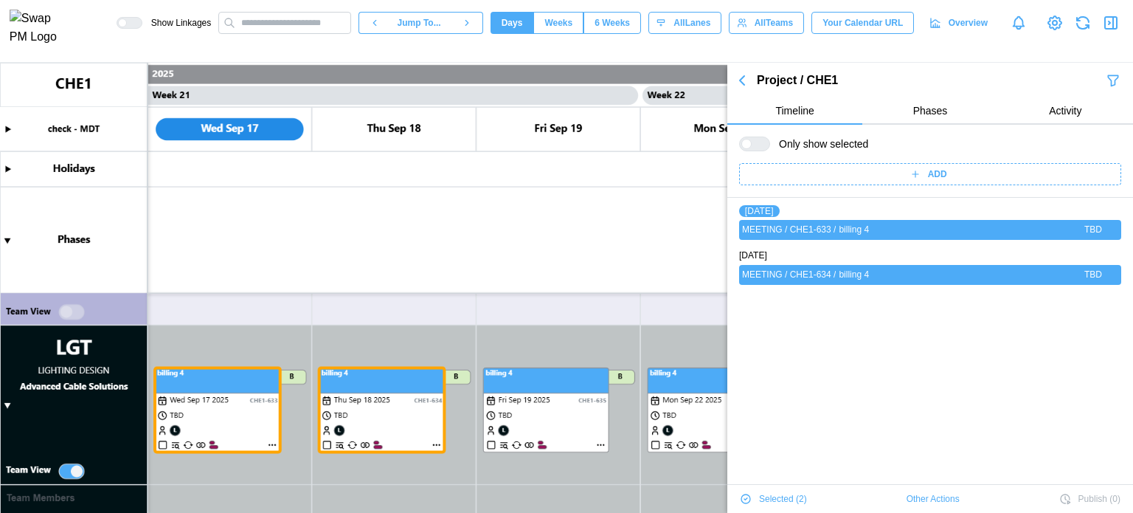
click at [943, 493] on span "Other Actions" at bounding box center [932, 498] width 53 height 21
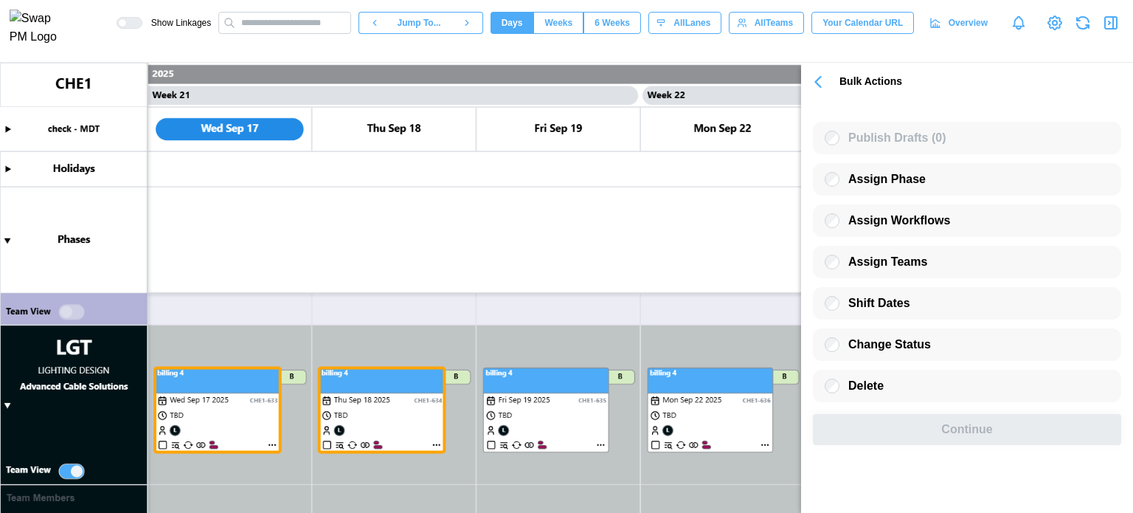
click at [815, 88] on icon "button" at bounding box center [818, 82] width 21 height 21
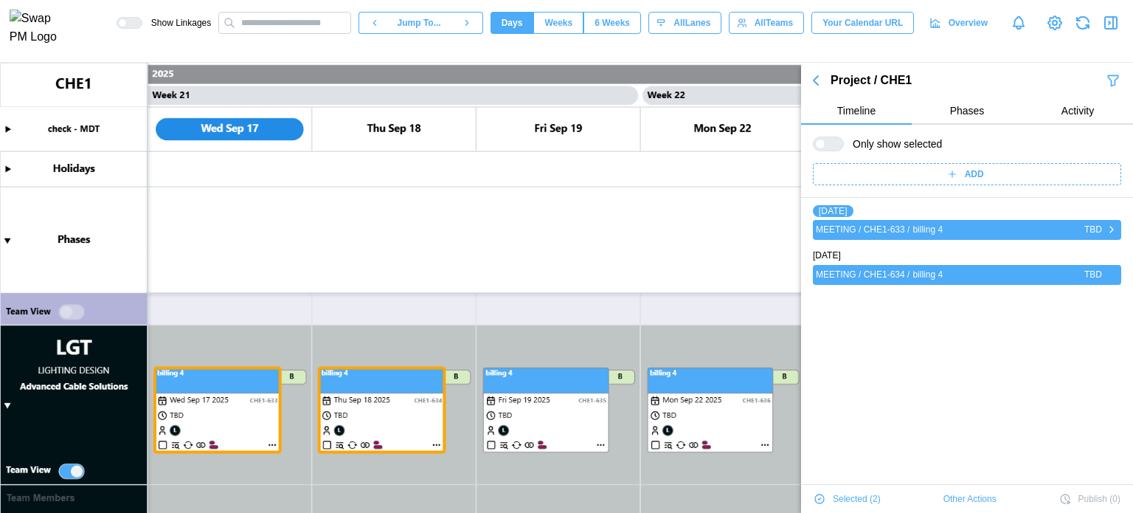
click at [1105, 229] on icon "button" at bounding box center [1111, 230] width 12 height 18
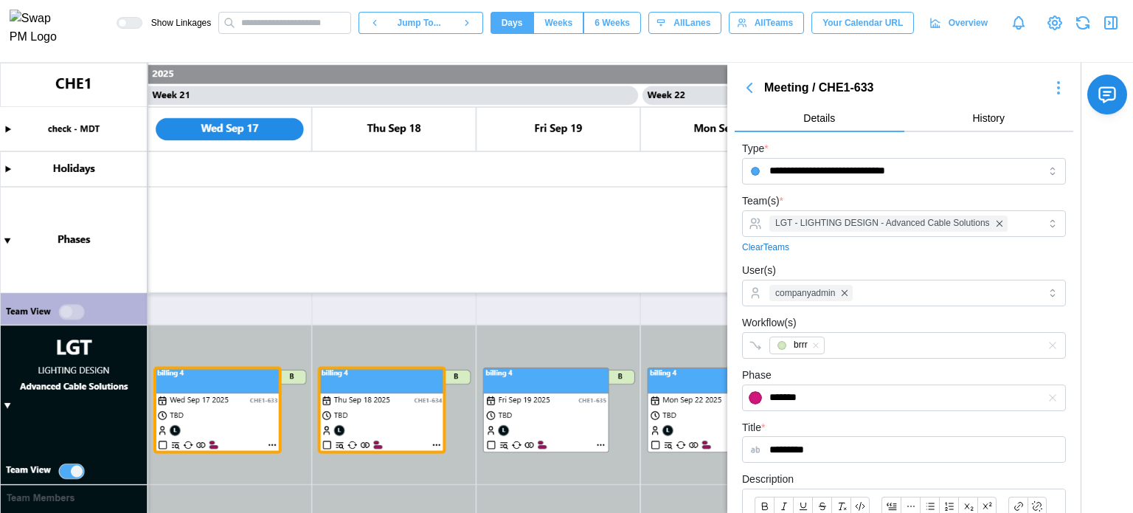
click at [1100, 29] on button "button" at bounding box center [1110, 23] width 21 height 21
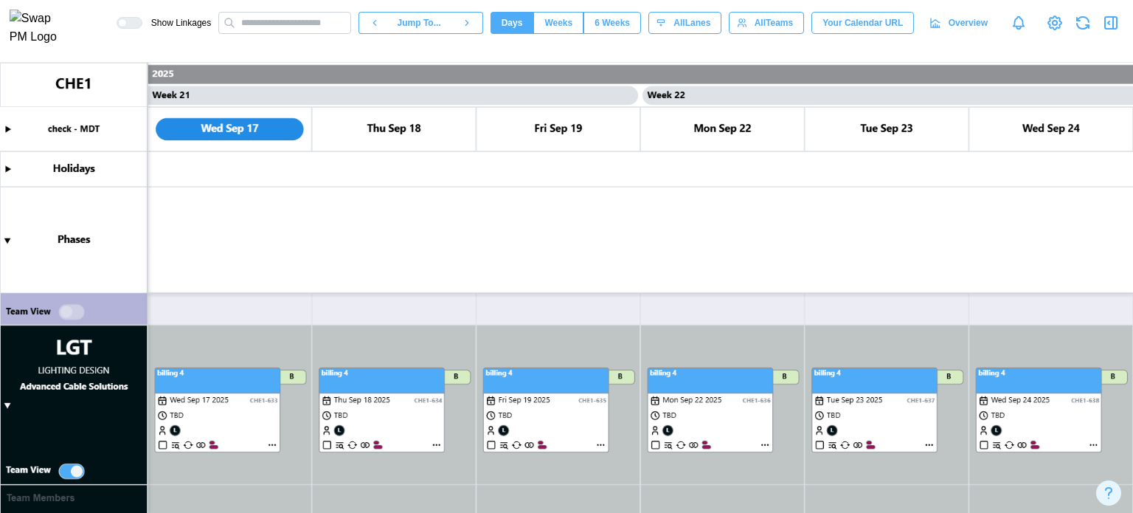
click at [1106, 29] on icon "button" at bounding box center [1111, 23] width 18 height 18
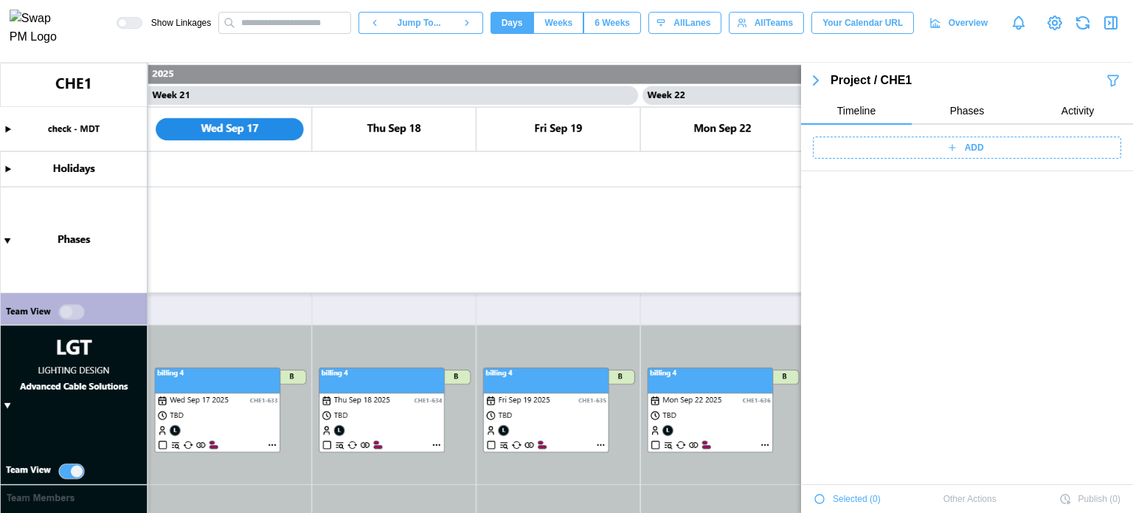
scroll to position [5266, 0]
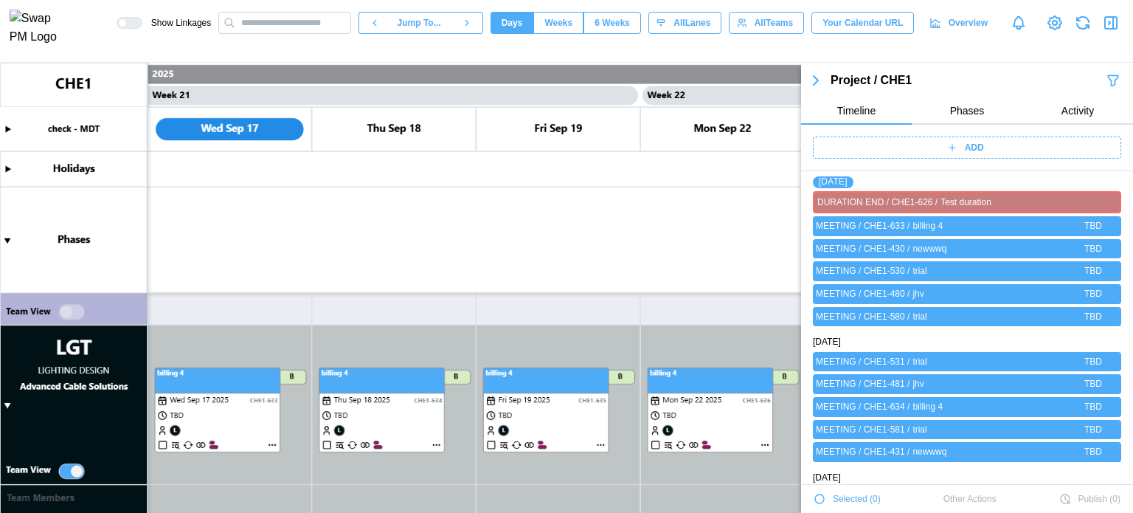
click at [976, 144] on span "ADD" at bounding box center [974, 147] width 19 height 21
